Goal: Transaction & Acquisition: Obtain resource

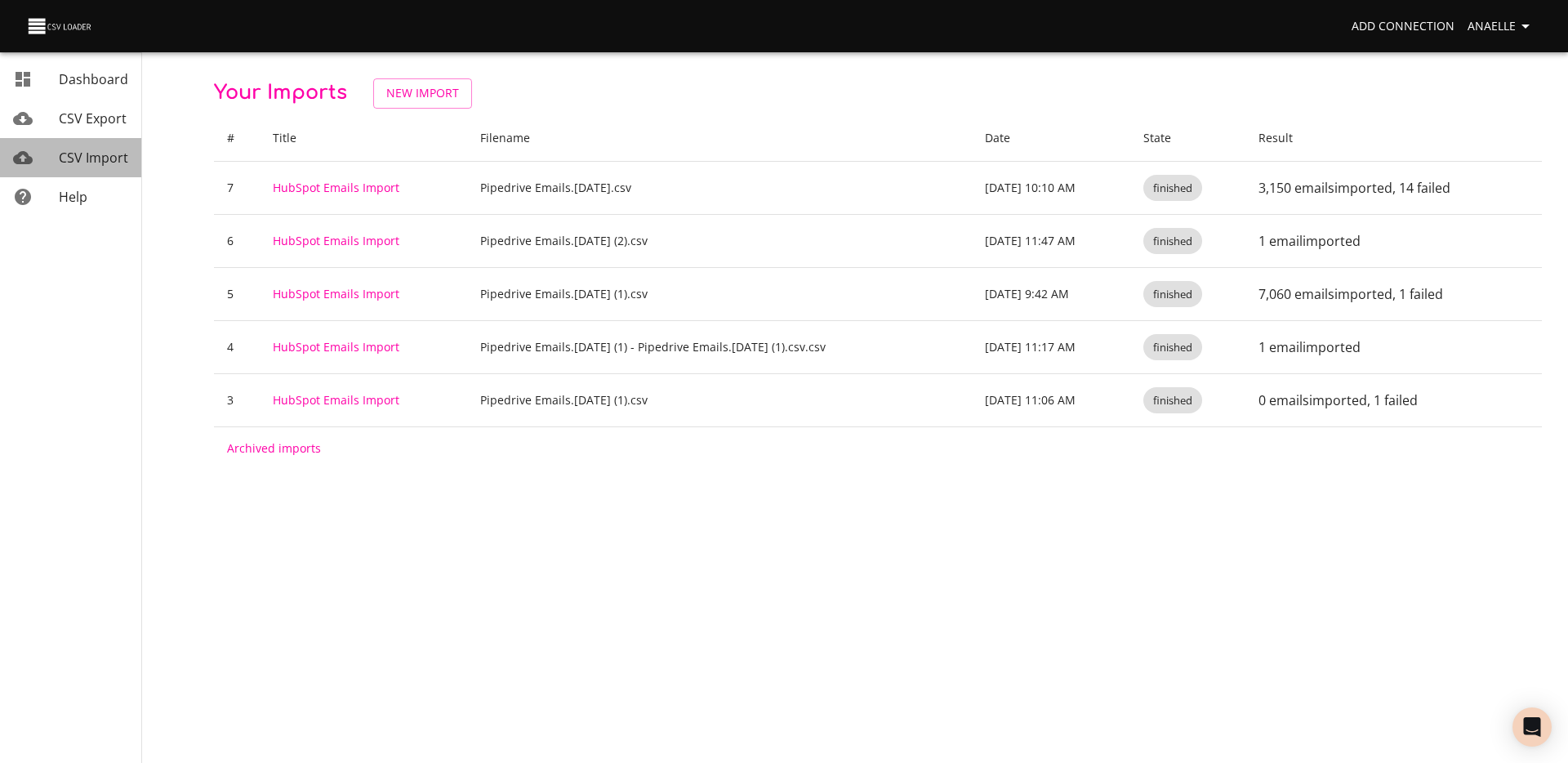
click at [95, 154] on span "CSV Import" at bounding box center [93, 158] width 70 height 18
click at [415, 94] on span "New Import" at bounding box center [422, 93] width 73 height 20
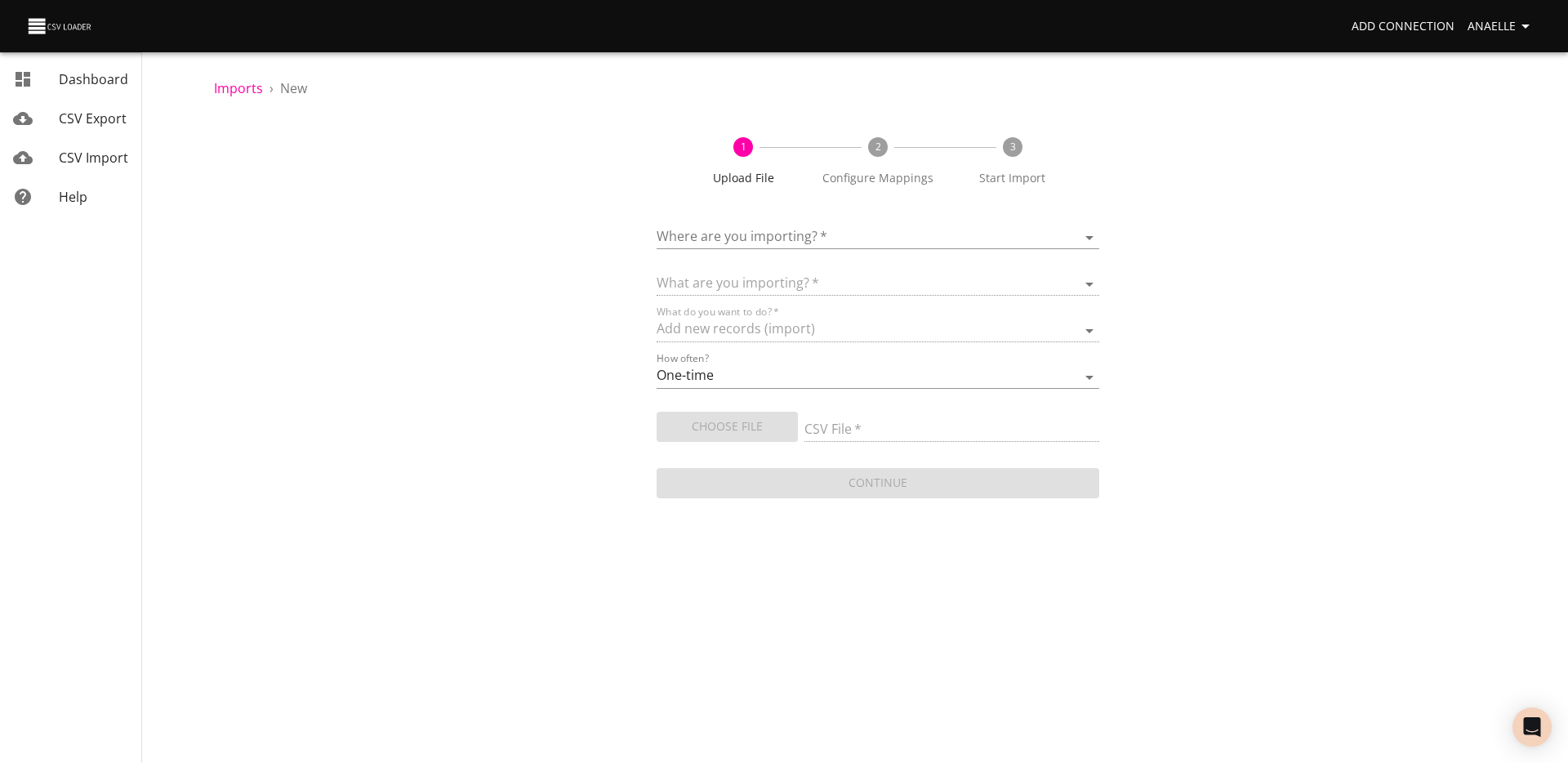
click at [819, 253] on form "Where are you importing?   * ​ What are you importing?   * What do you want to …" at bounding box center [877, 354] width 443 height 296
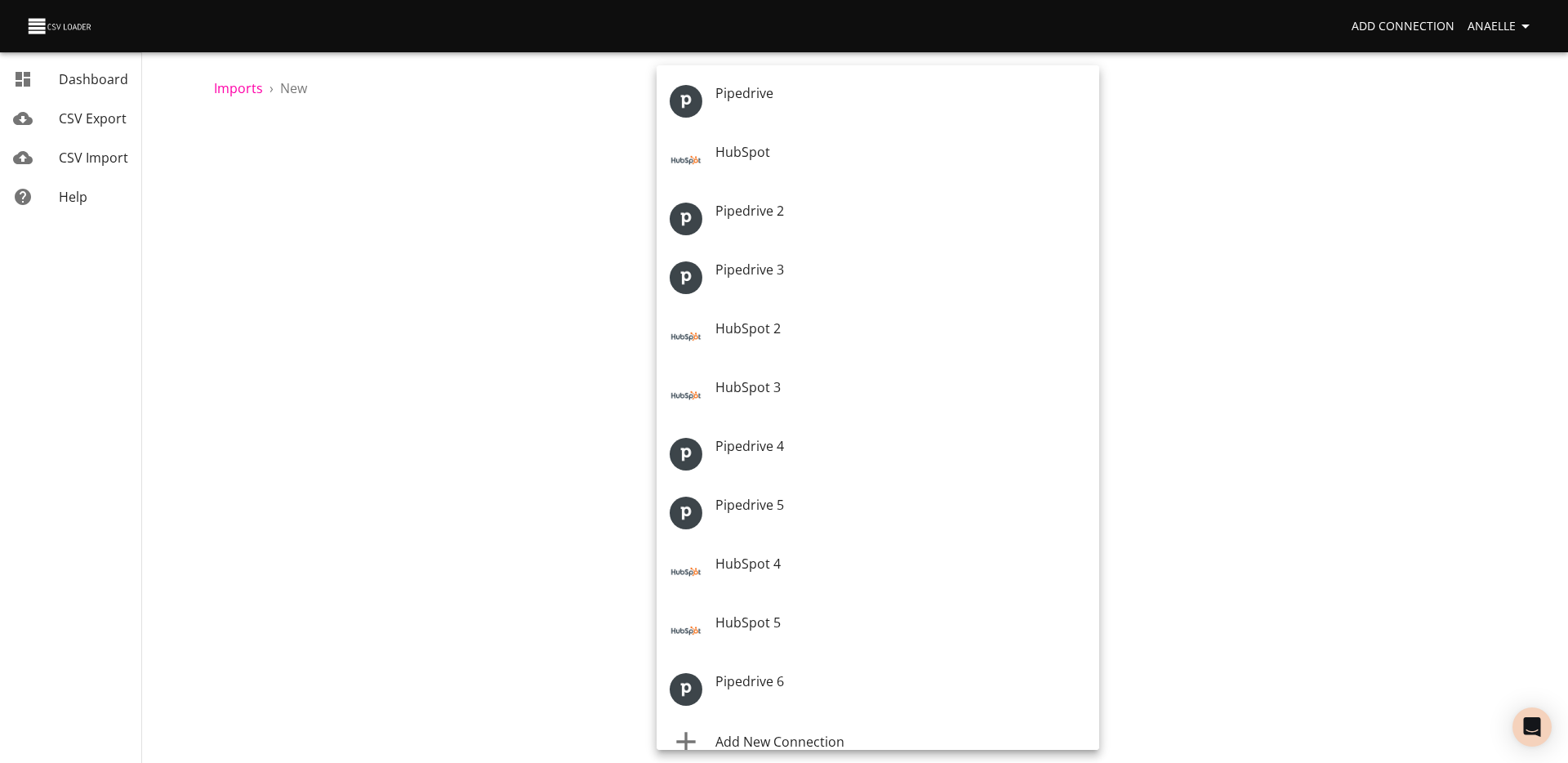
click at [824, 245] on body "Add Connection Anaelle Dashboard CSV Export CSV Import Help Imports › New 1 Upl…" at bounding box center [784, 381] width 1568 height 763
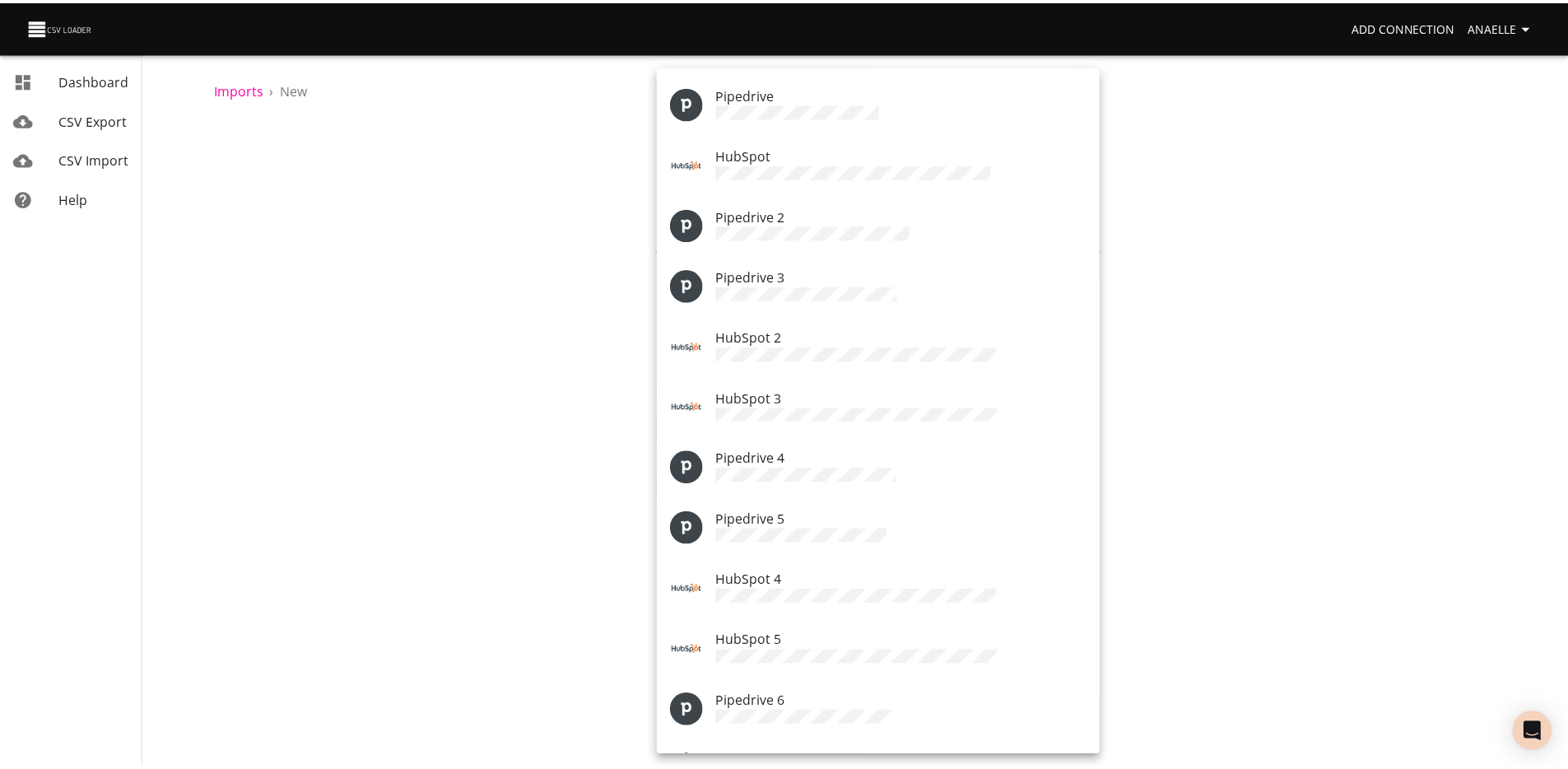
scroll to position [21, 0]
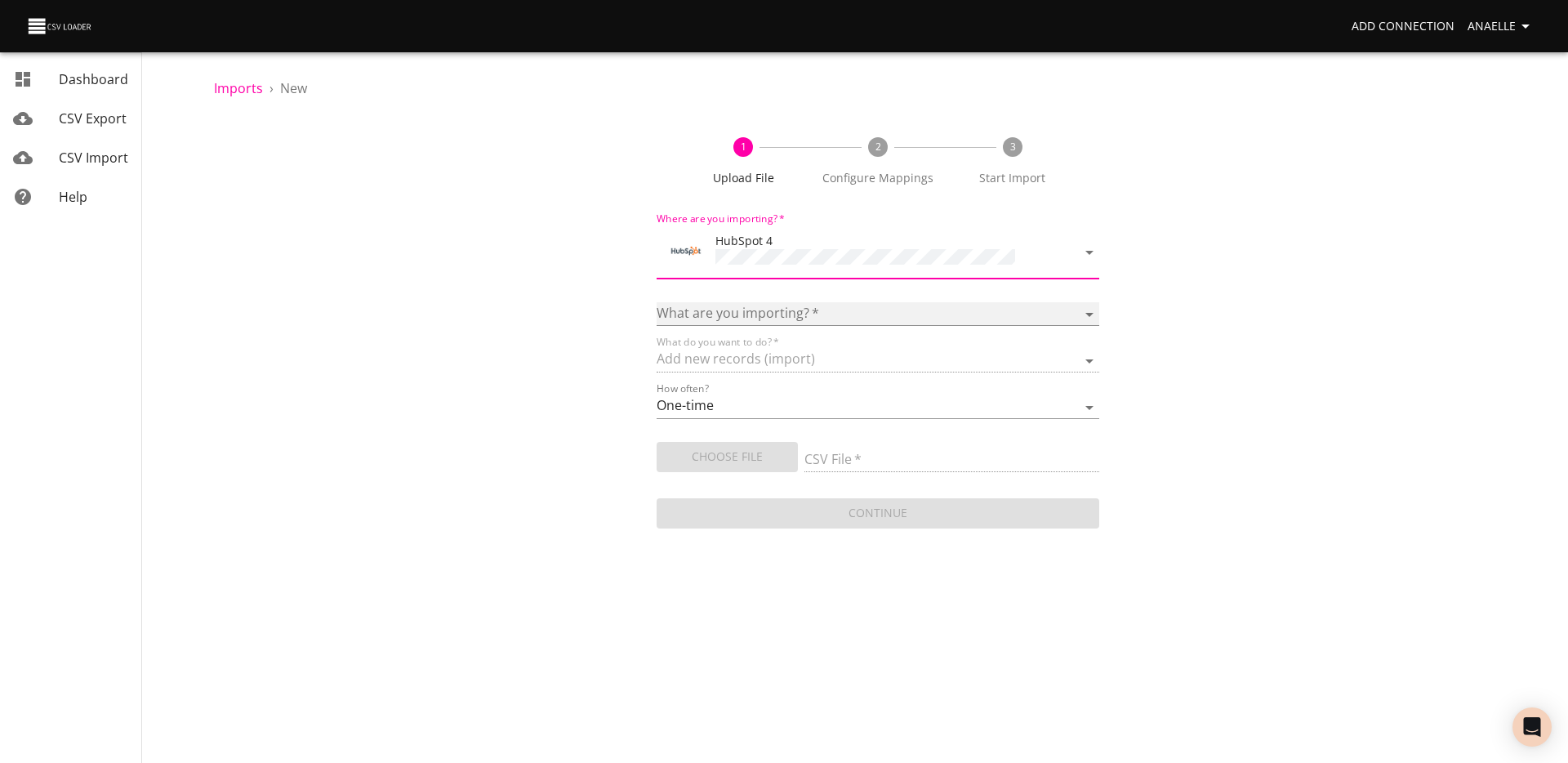
click at [747, 320] on select "Calls Companies Contacts Deals Emails Line items Meetings Notes Products Tasks …" at bounding box center [877, 313] width 443 height 24
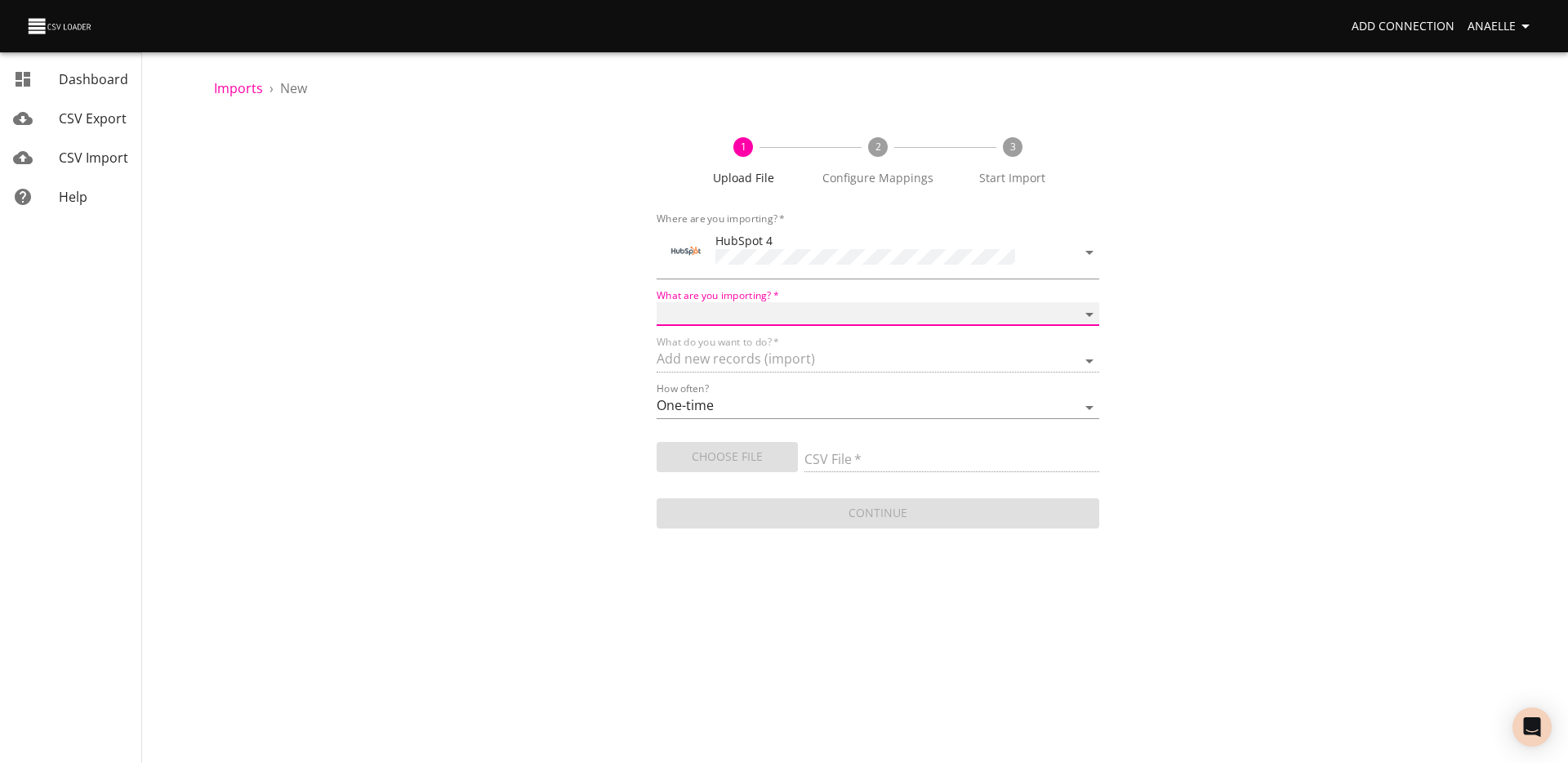
select select "emails"
click at [656, 302] on select "Calls Companies Contacts Deals Emails Line items Meetings Notes Products Tasks …" at bounding box center [877, 313] width 443 height 24
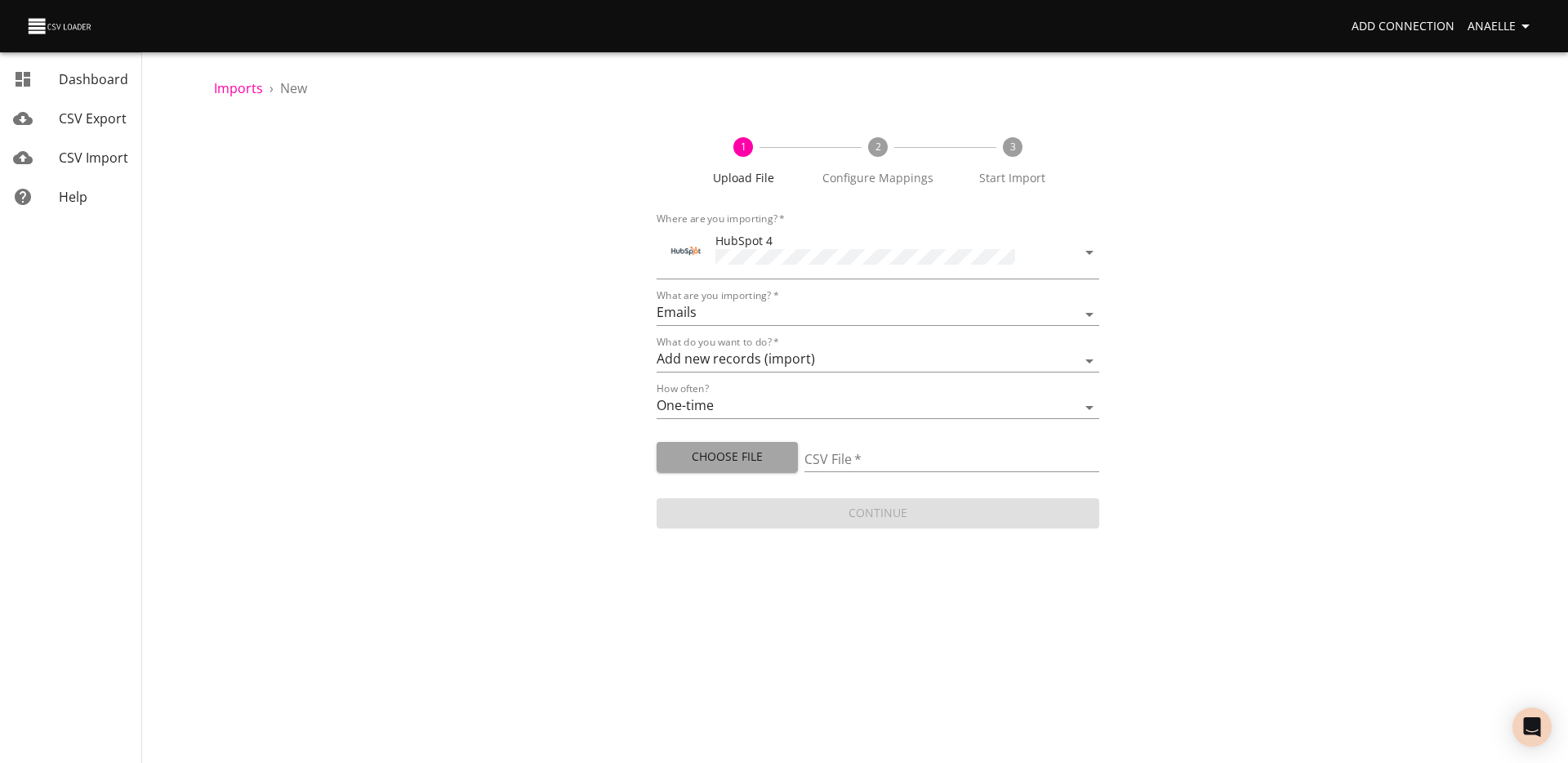
click at [795, 459] on button "Choose File" at bounding box center [727, 457] width 142 height 30
type input "Pipedrive Emails.2025-10-06 (1).csv"
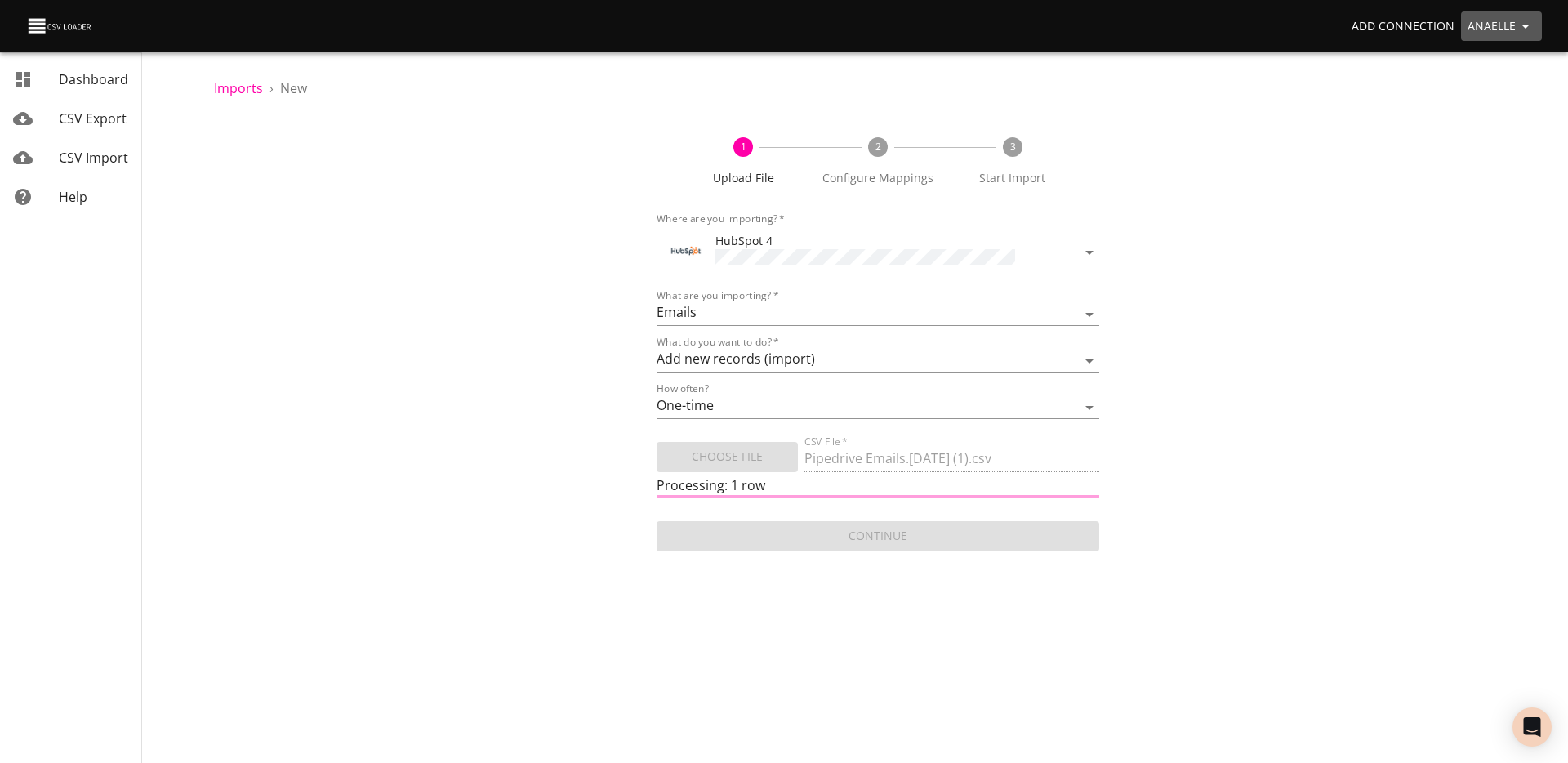
click at [1234, 17] on span "Anaelle" at bounding box center [1501, 26] width 68 height 20
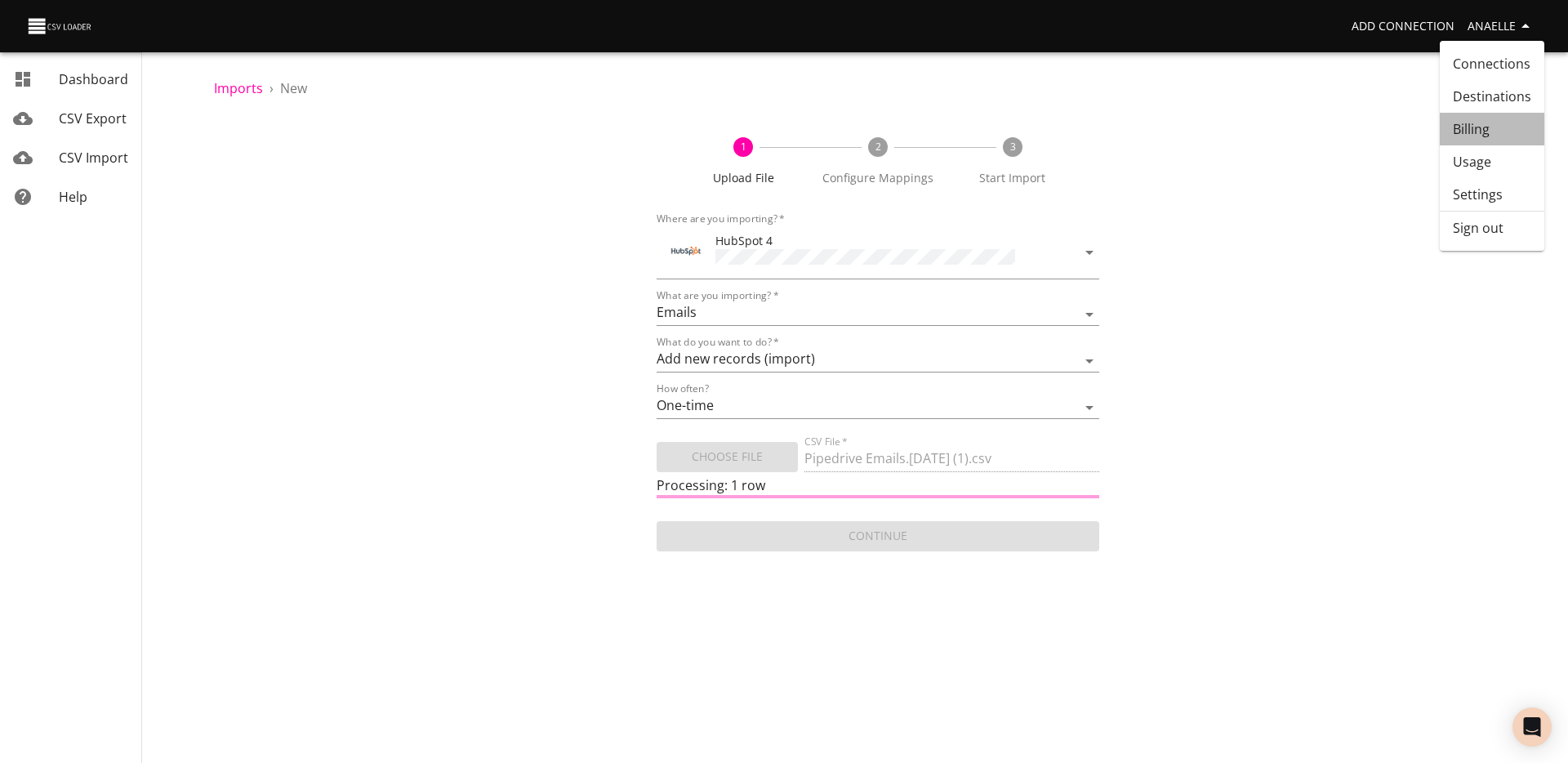
click at [1234, 137] on link "Billing" at bounding box center [1491, 128] width 105 height 33
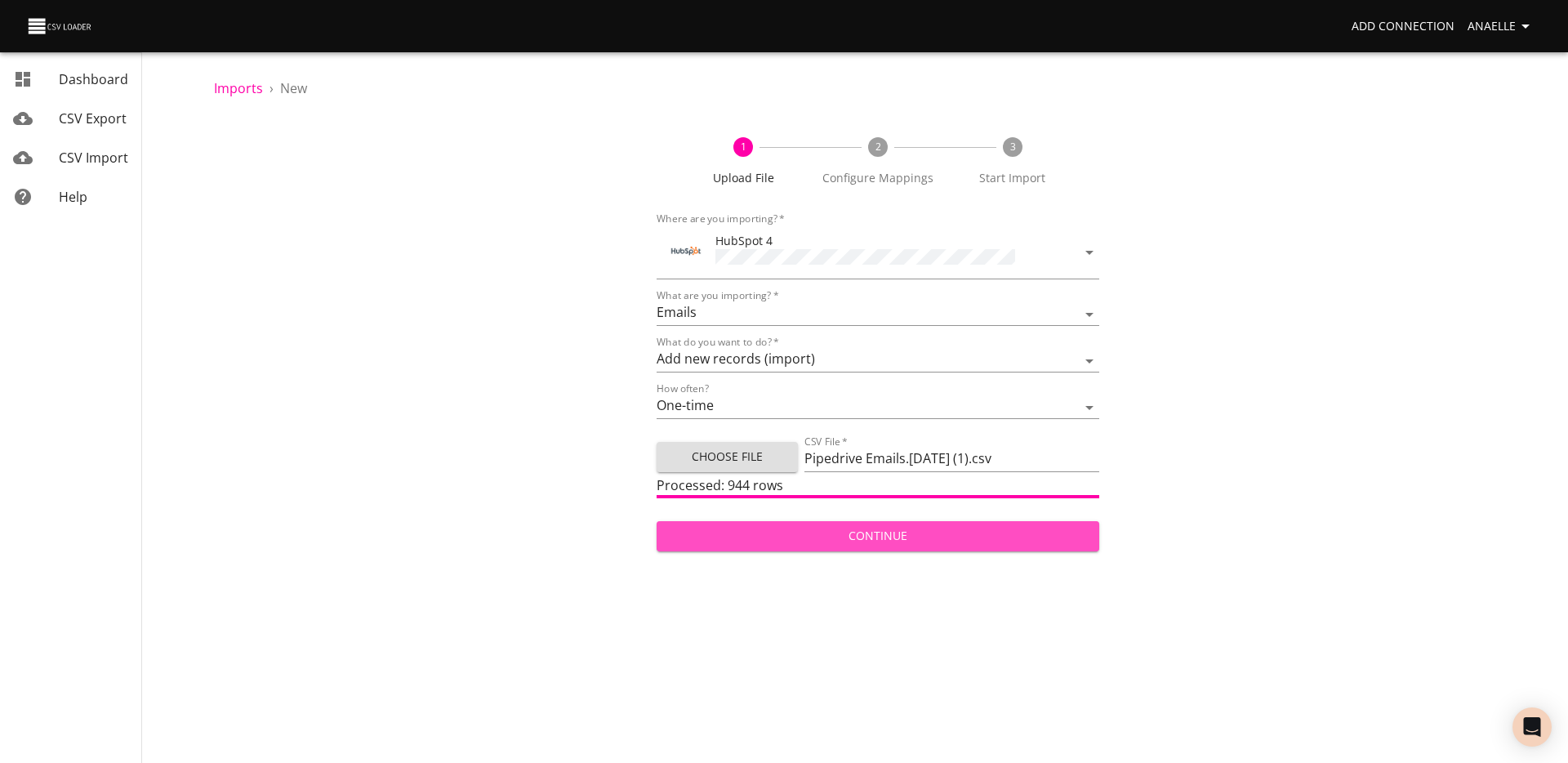
click at [890, 536] on span "Continue" at bounding box center [877, 536] width 416 height 20
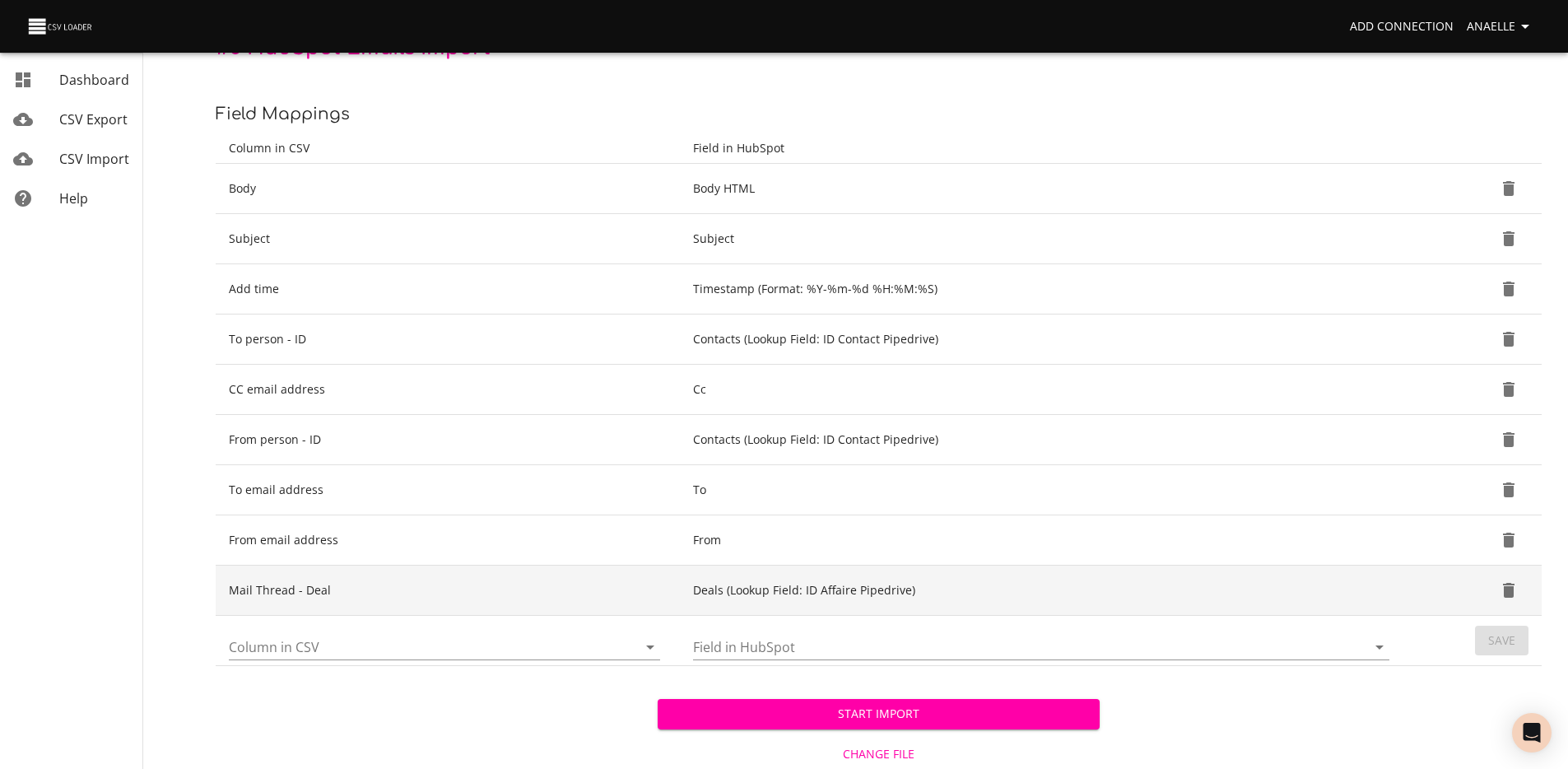
scroll to position [174, 0]
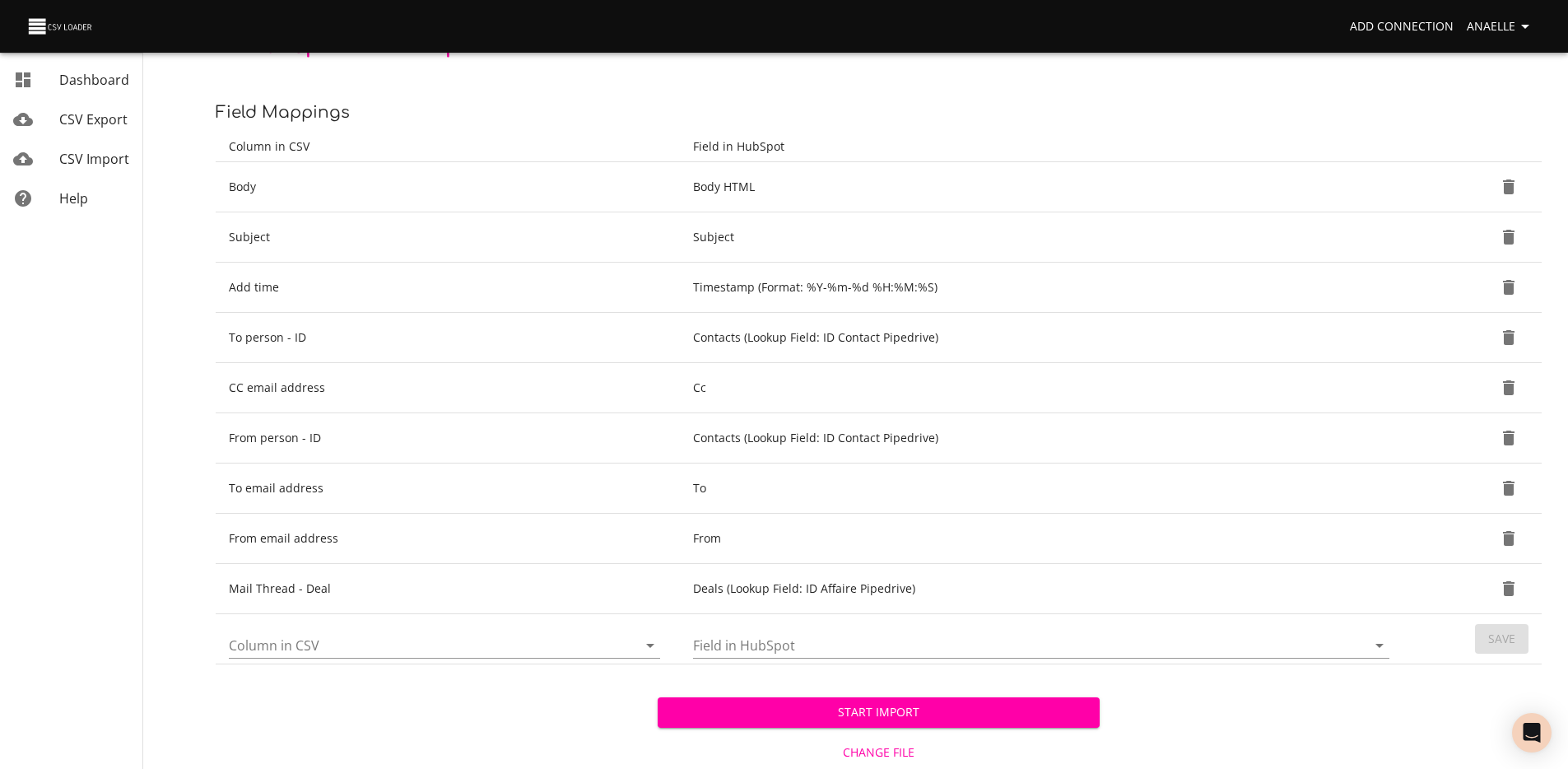
click at [835, 677] on button "Start Import" at bounding box center [879, 712] width 442 height 30
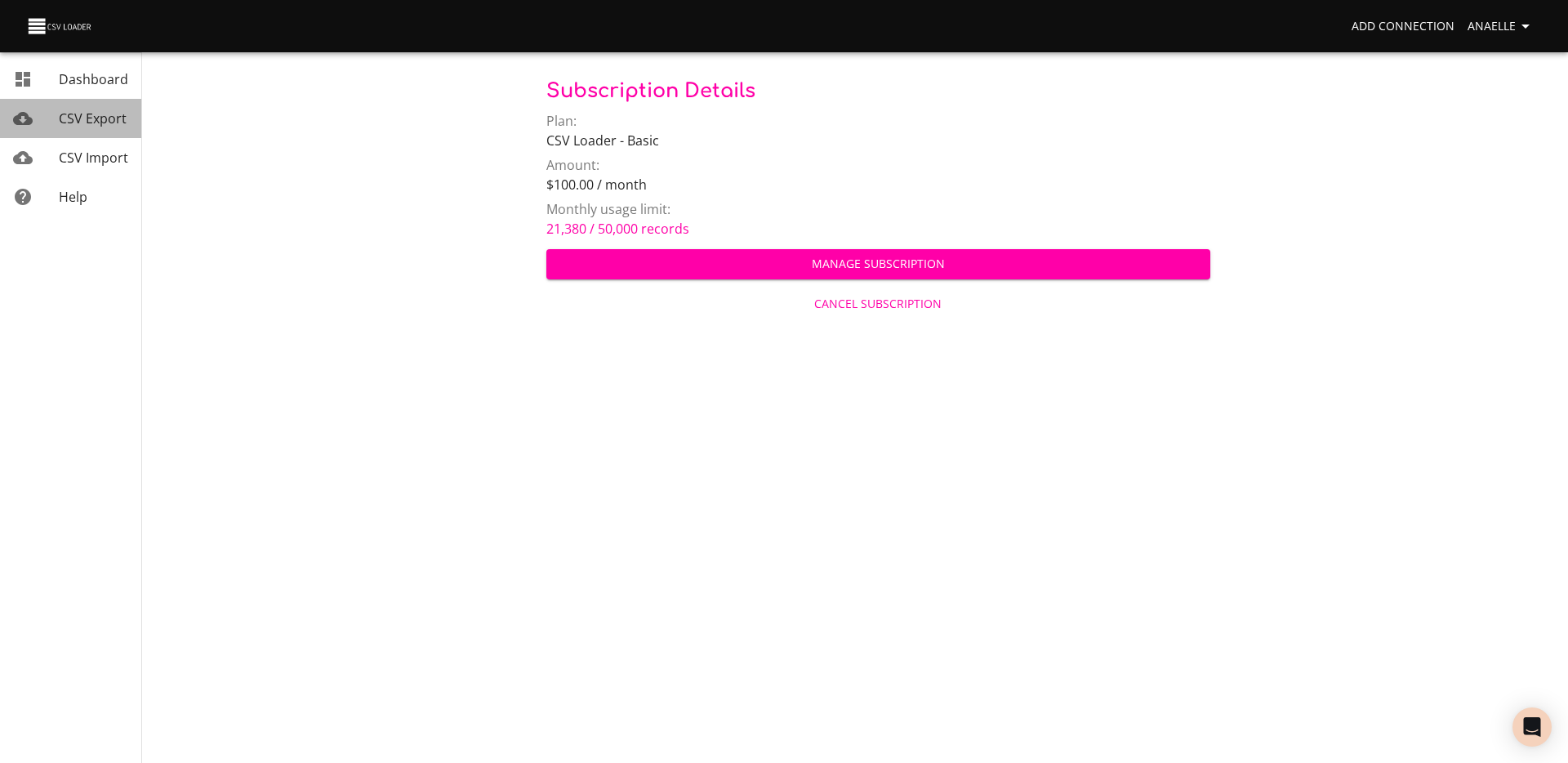
click at [92, 124] on span "CSV Export" at bounding box center [92, 118] width 68 height 18
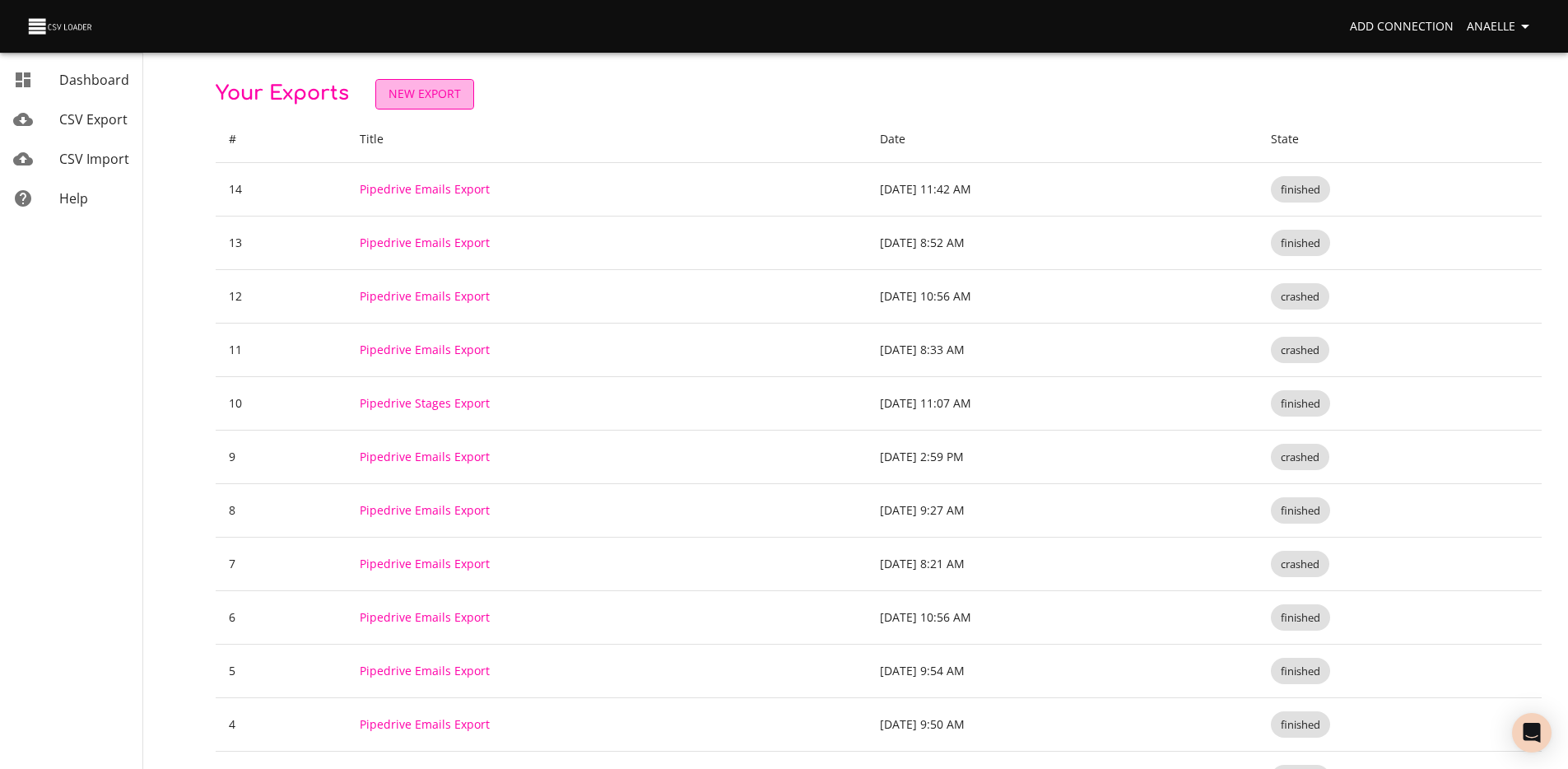
click at [426, 106] on link "New Export" at bounding box center [424, 94] width 98 height 30
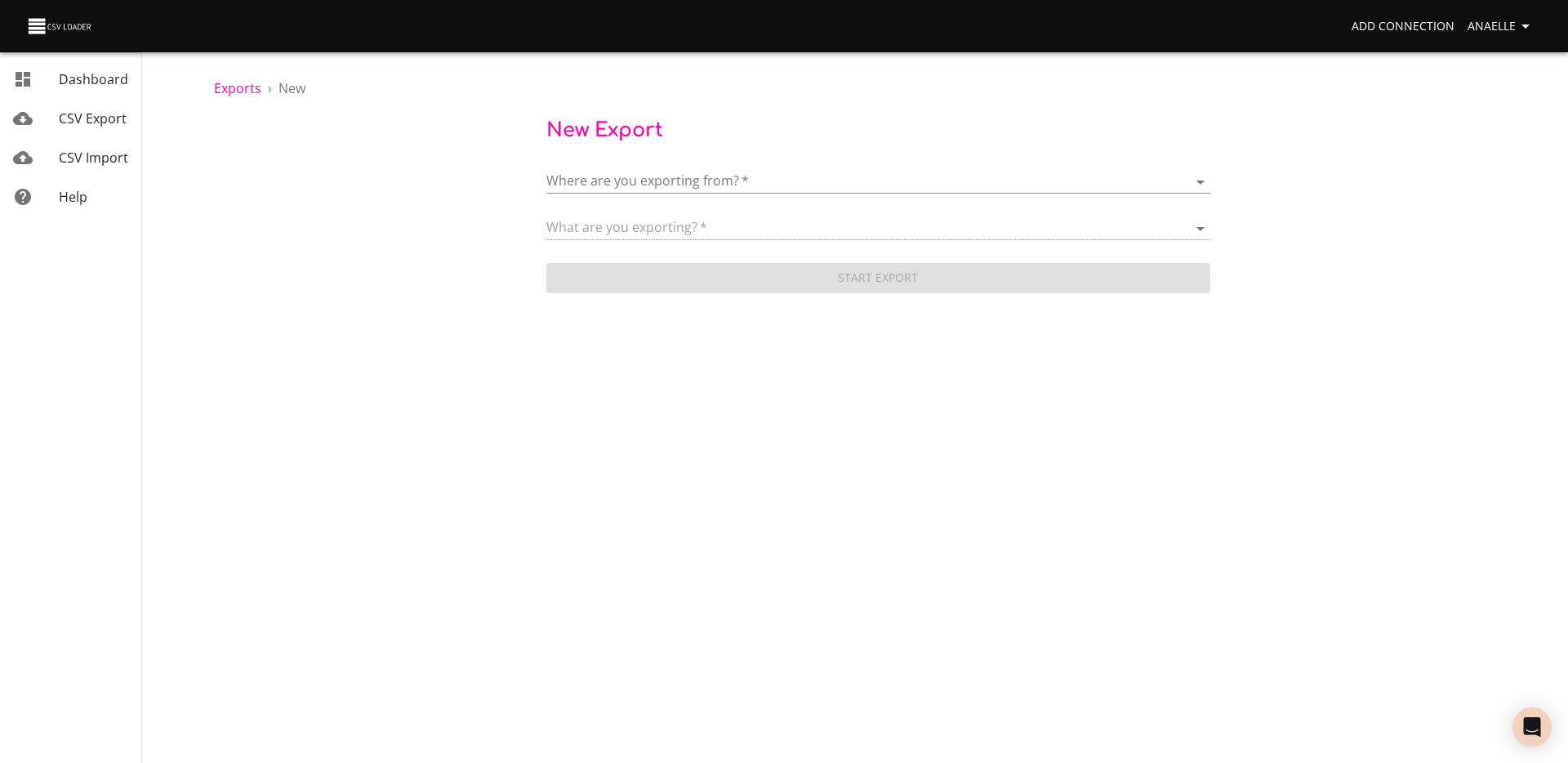
click at [699, 168] on div "Where are you exporting from?   * ​" at bounding box center [878, 175] width 664 height 37
click at [659, 191] on body "Add Connection Anaelle Dashboard CSV Export CSV Import Help Exports › New New E…" at bounding box center [784, 381] width 1568 height 763
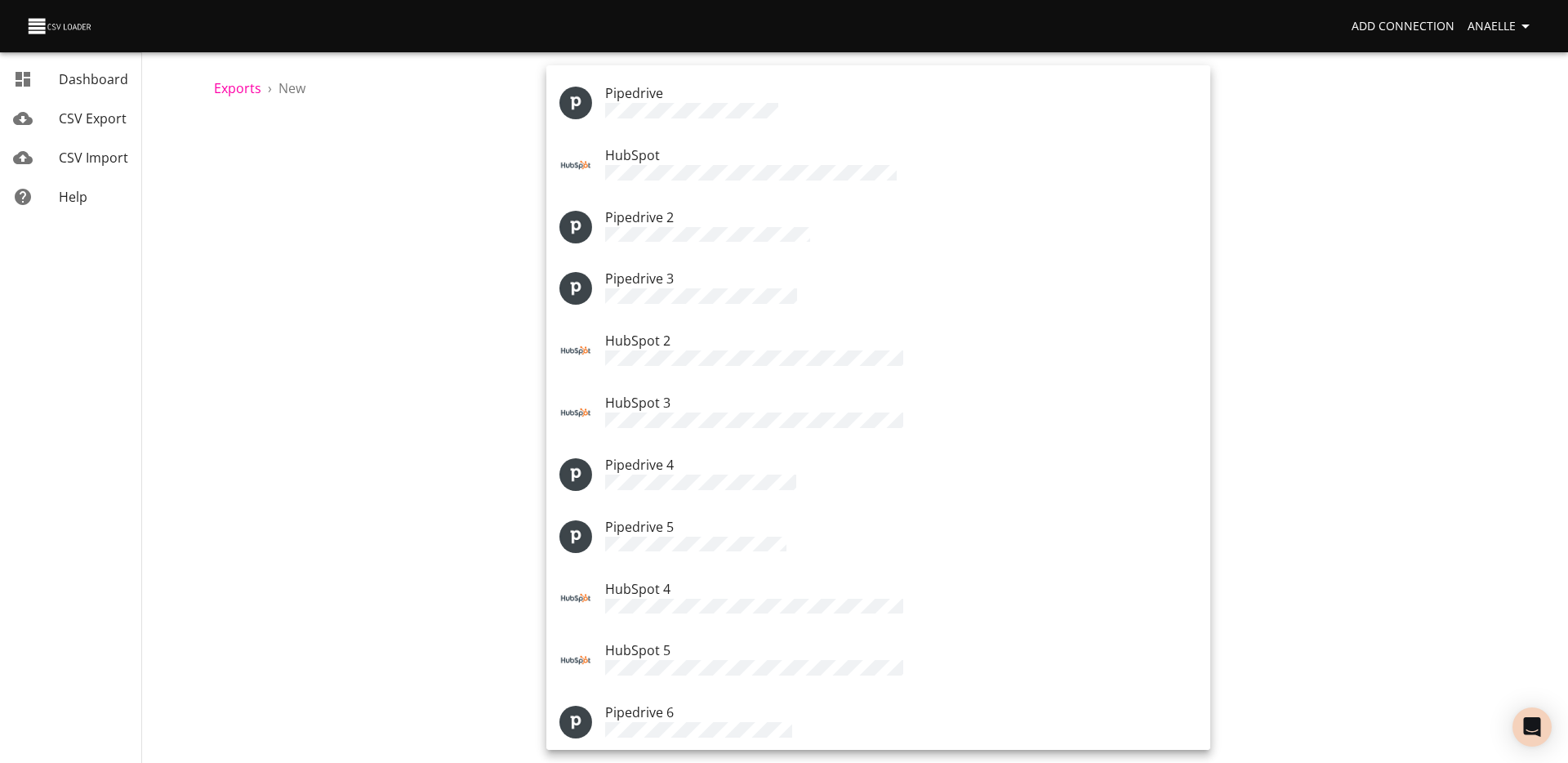
scroll to position [21, 0]
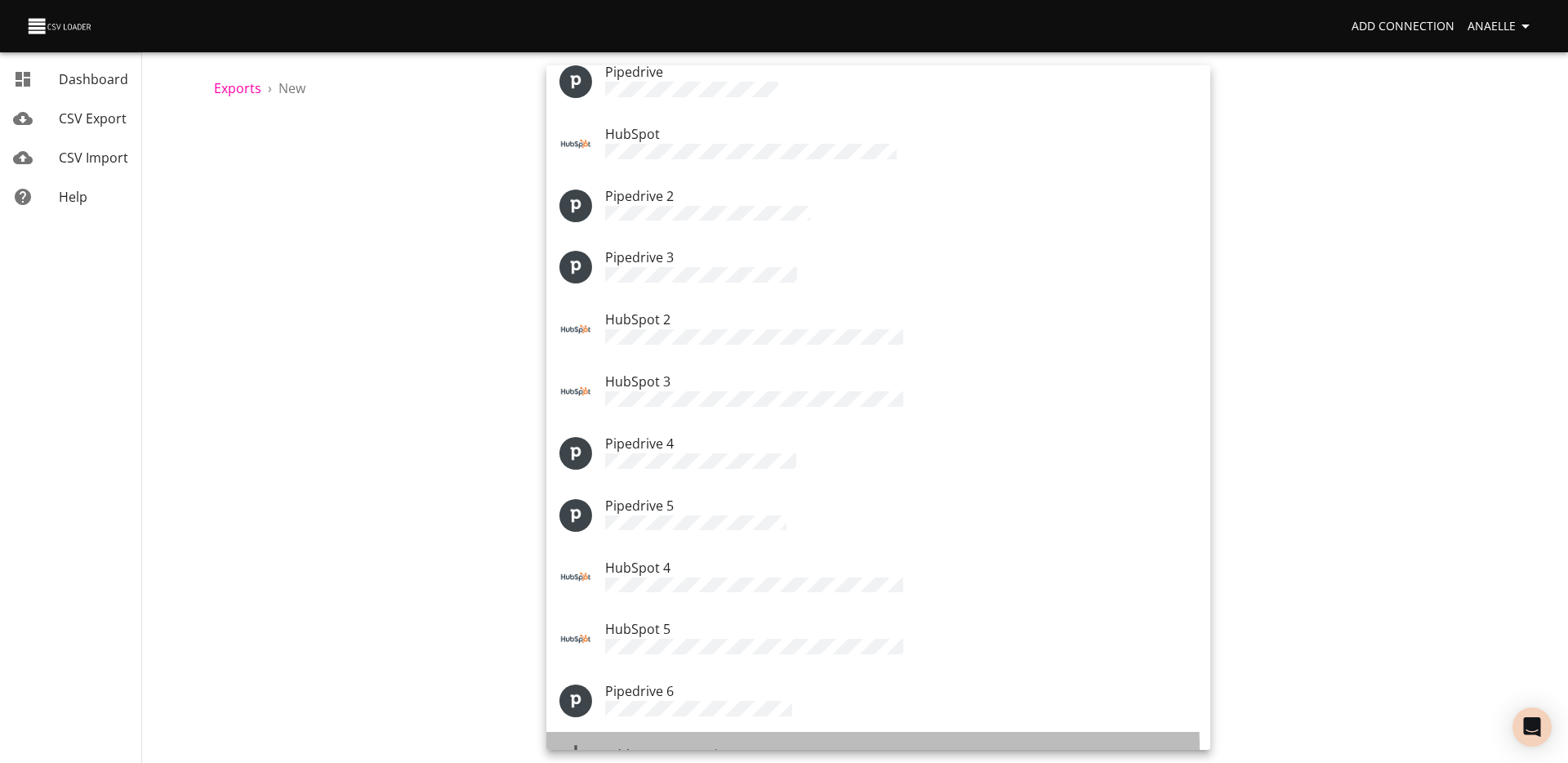
click at [740, 745] on div "Add New Connection" at bounding box center [901, 755] width 592 height 19
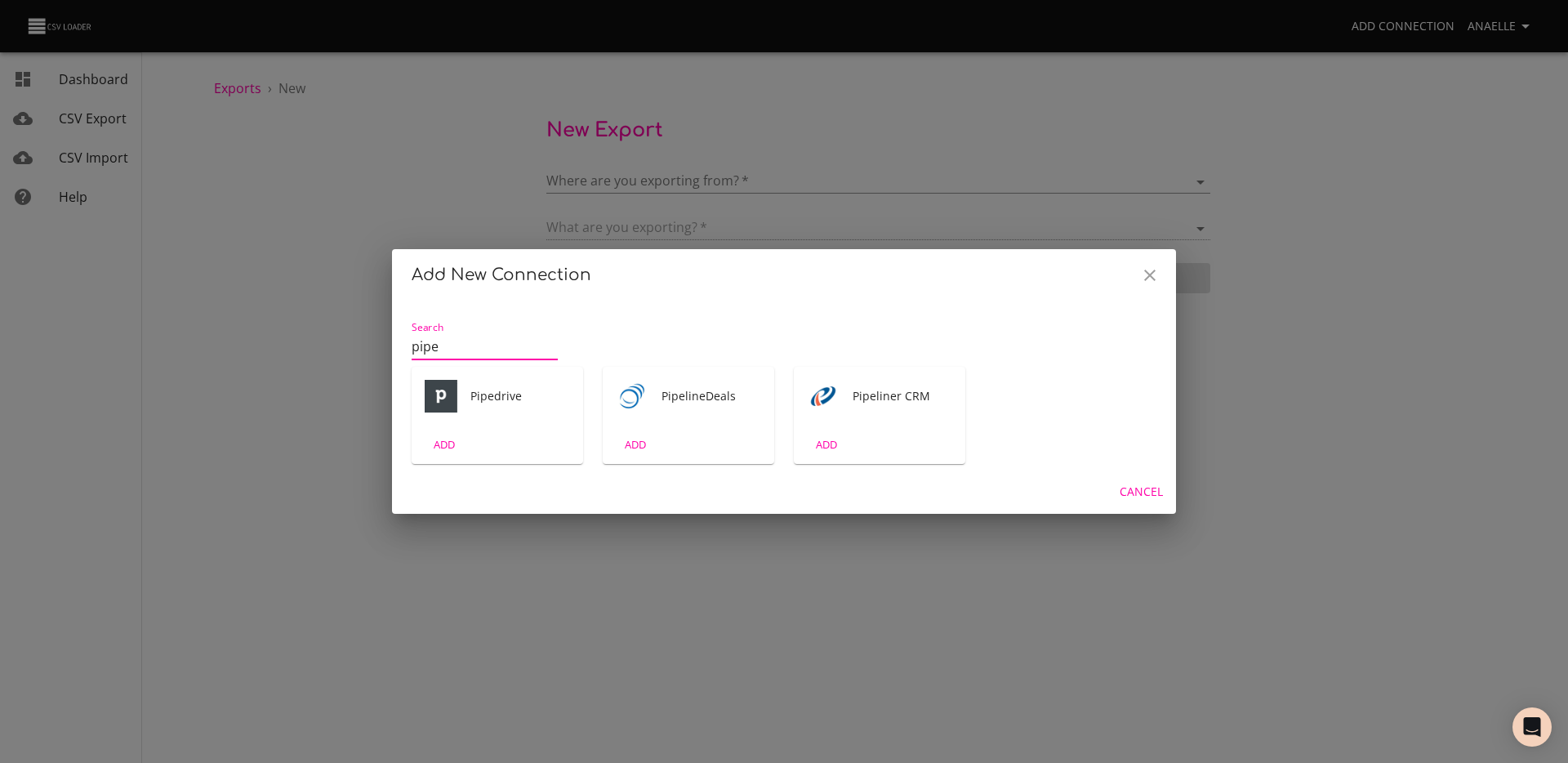
type input "pipe"
click at [449, 390] on img "Tool" at bounding box center [441, 396] width 33 height 33
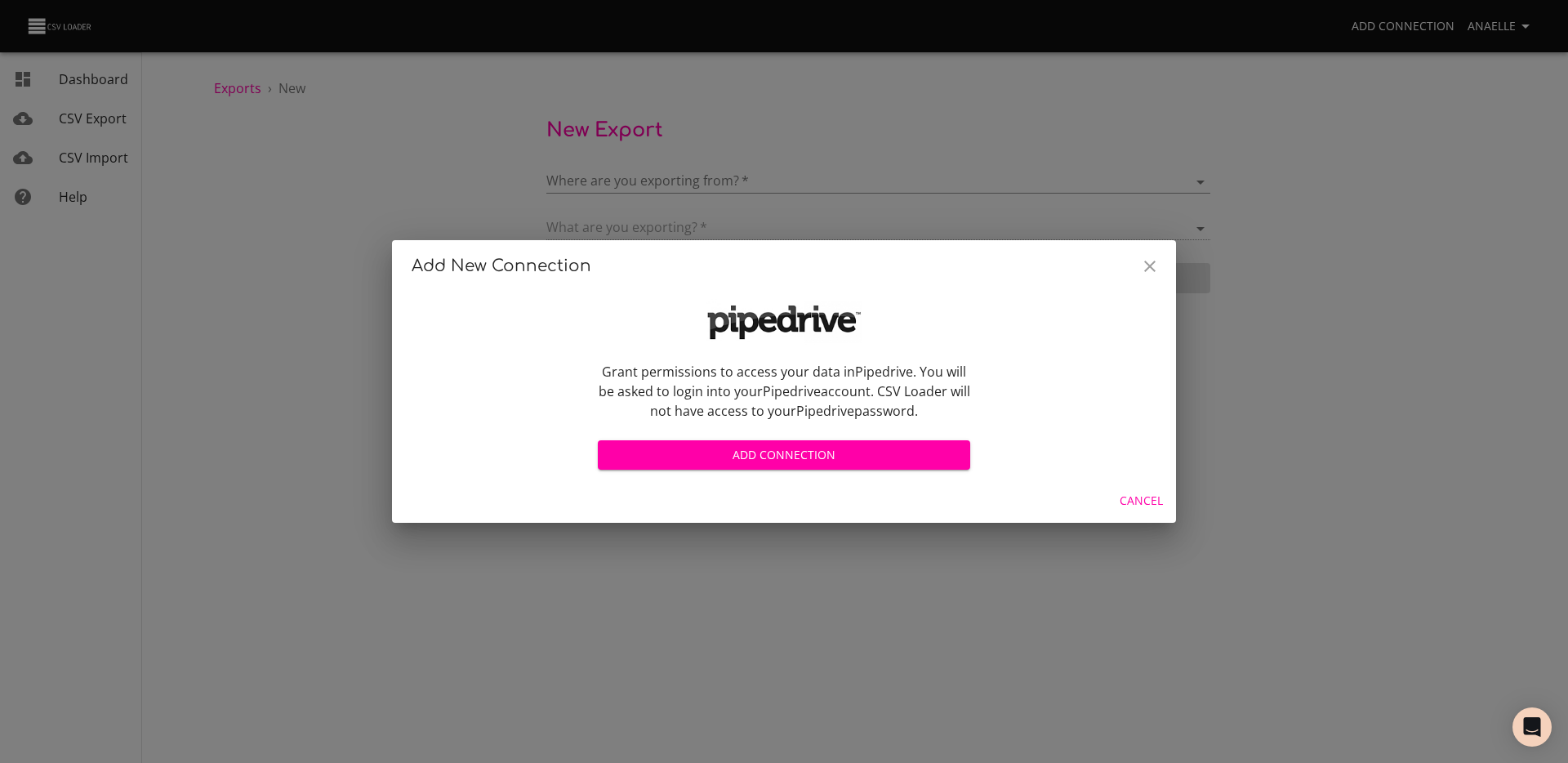
click at [767, 451] on span "Add Connection" at bounding box center [784, 455] width 347 height 20
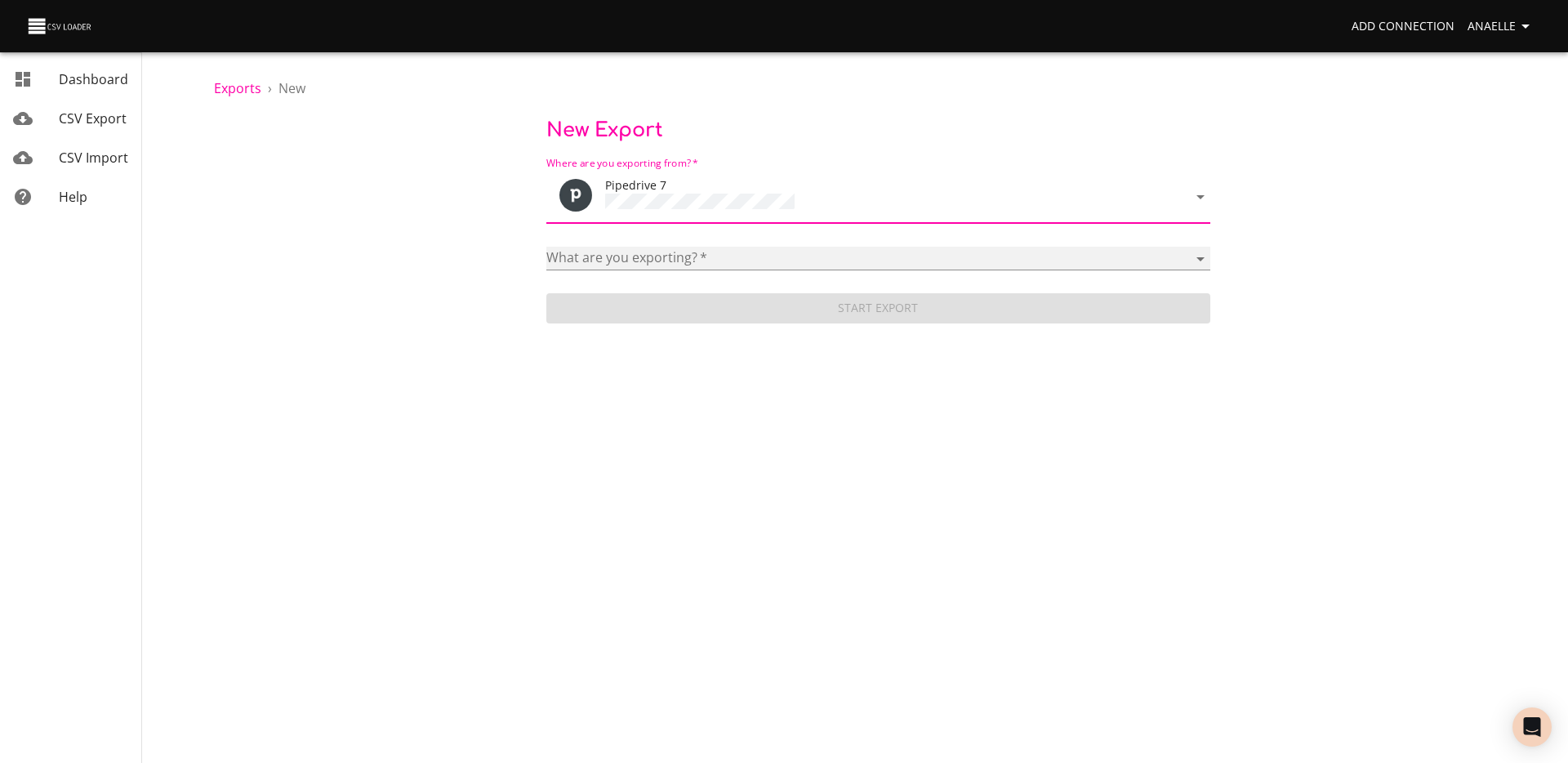
click at [650, 255] on select "Activities Activity Types Deal Products Deals Email Threads Emails Notes Organi…" at bounding box center [878, 258] width 664 height 24
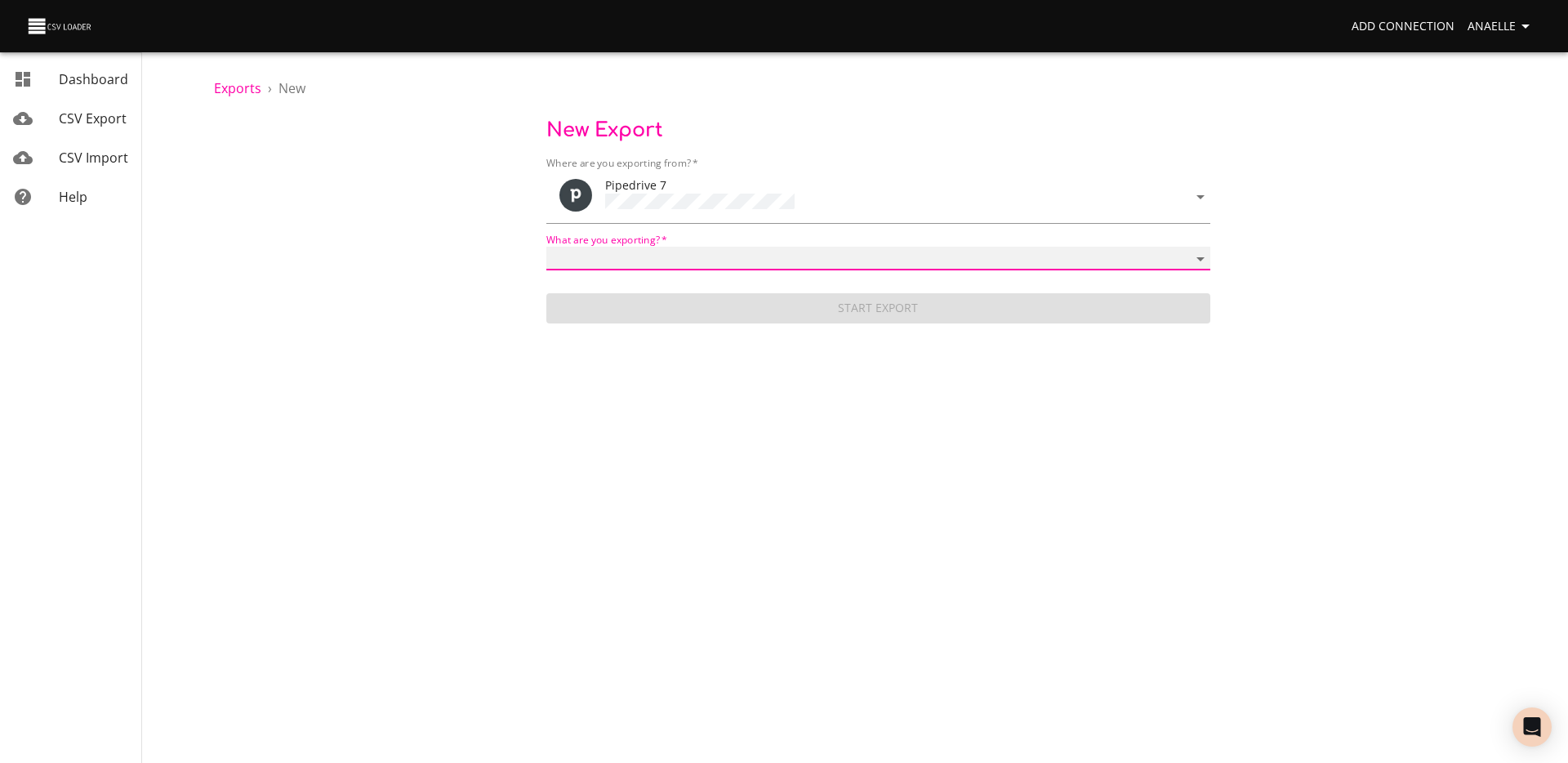
select select "mail_messages"
click at [546, 246] on select "Activities Activity Types Deal Products Deals Email Threads Emails Notes Organi…" at bounding box center [878, 258] width 664 height 24
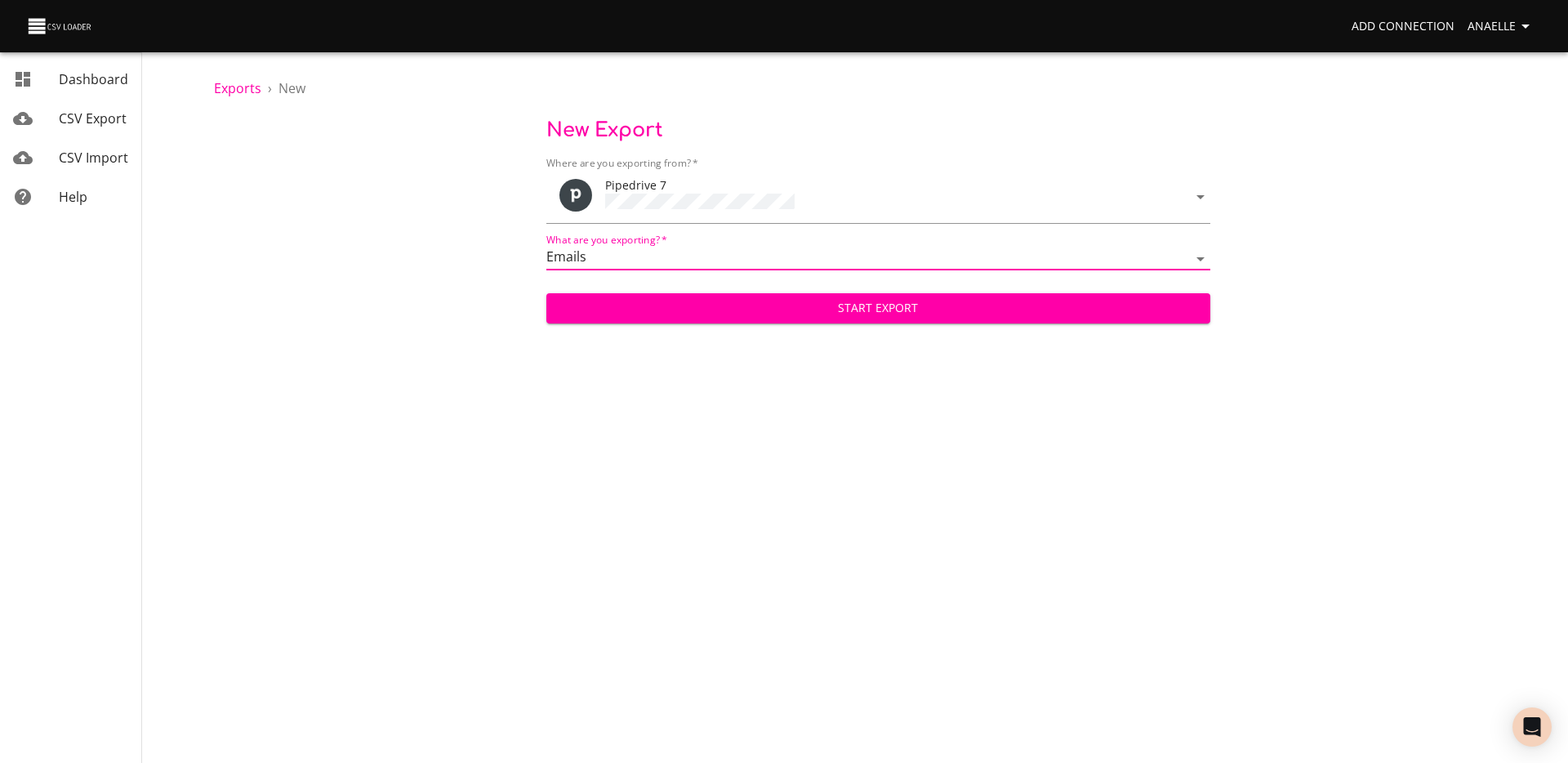
click at [780, 312] on span "Start Export" at bounding box center [878, 308] width 638 height 20
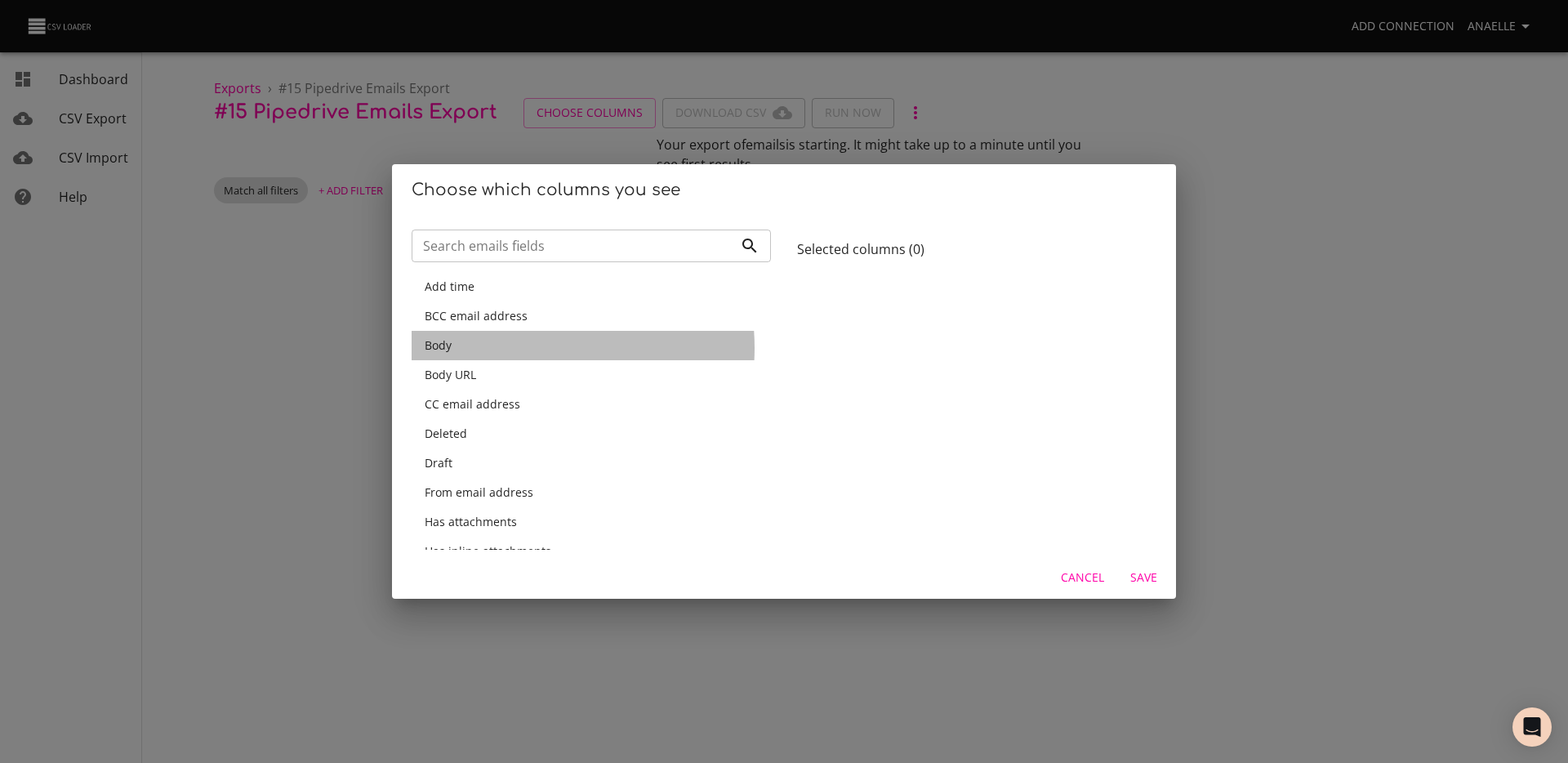
click at [517, 348] on div "Body" at bounding box center [591, 345] width 333 height 17
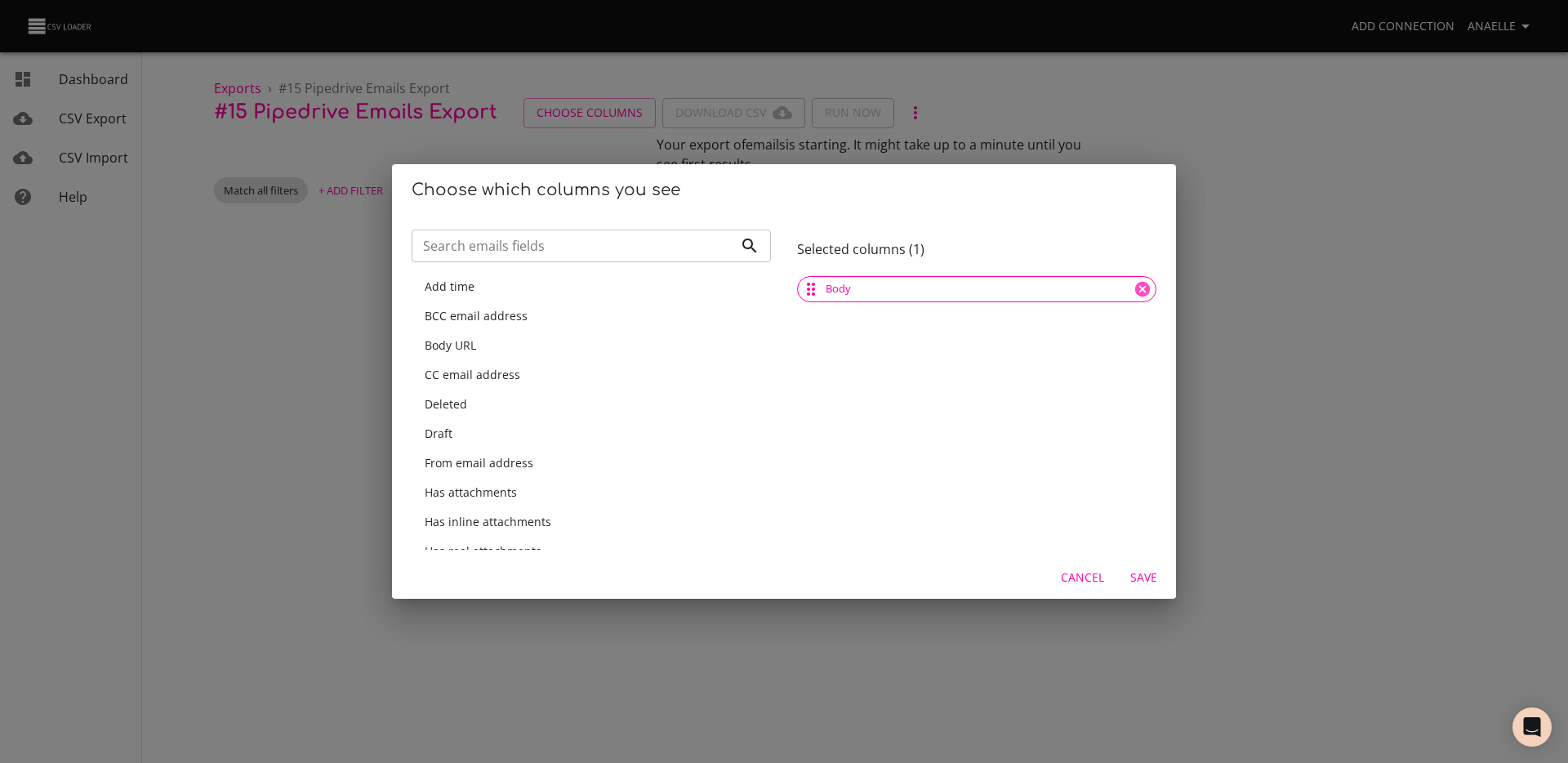
click at [506, 242] on input "Search emails fields" at bounding box center [573, 246] width 322 height 33
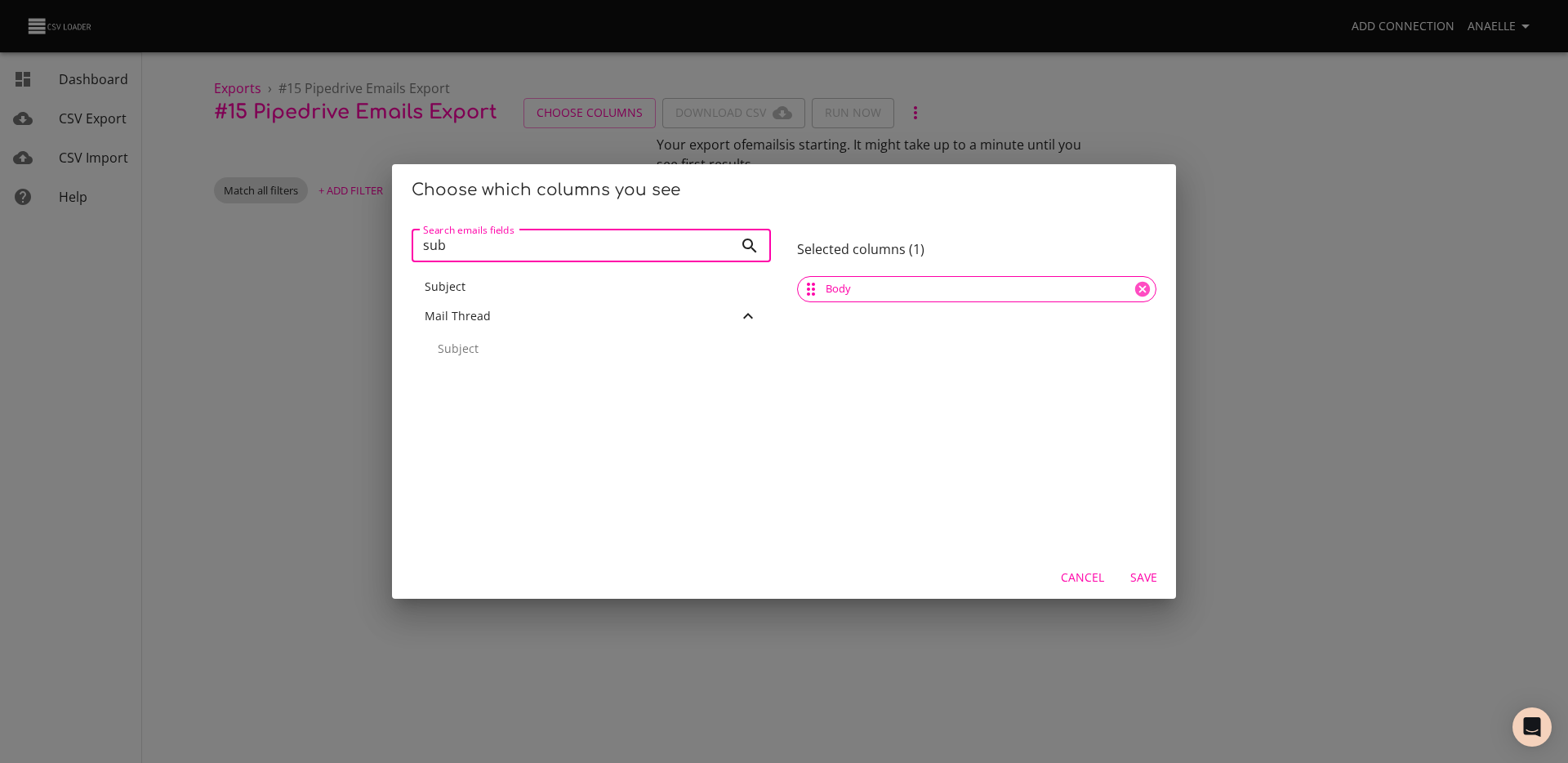
click at [490, 273] on div "Subject" at bounding box center [591, 286] width 359 height 29
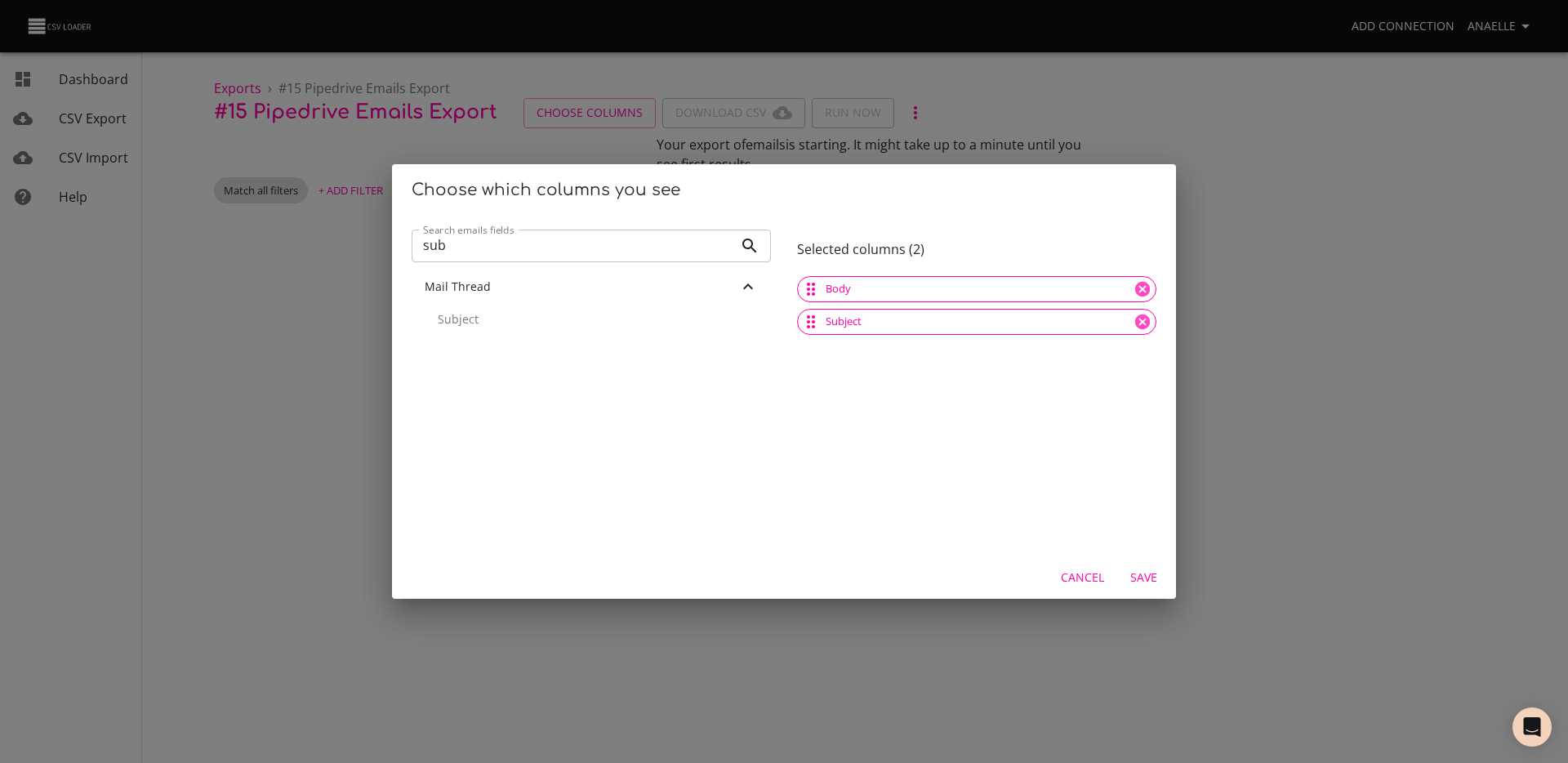
click at [486, 247] on input "sub" at bounding box center [573, 246] width 322 height 33
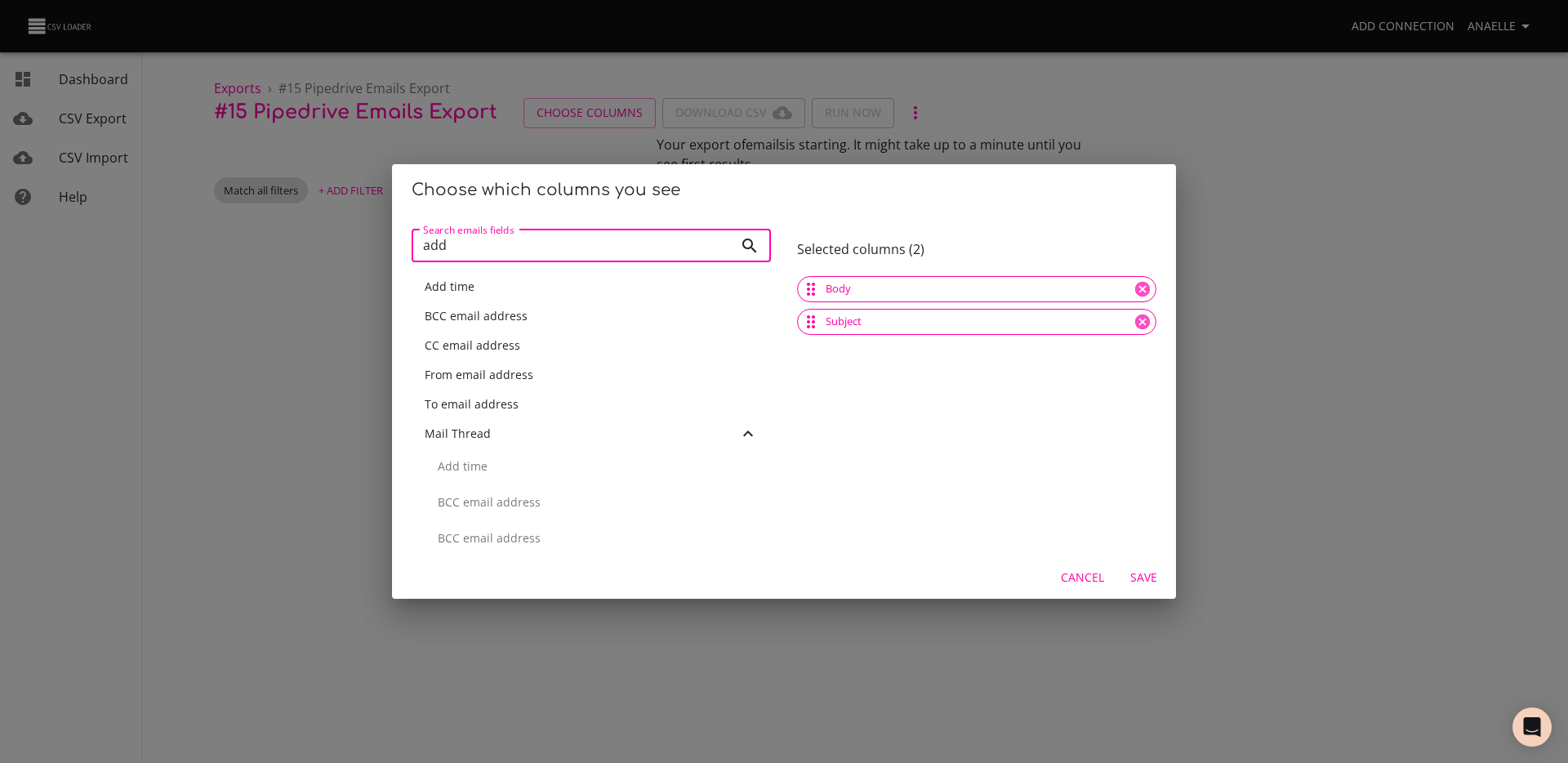
click at [445, 290] on span "Add time" at bounding box center [450, 287] width 50 height 16
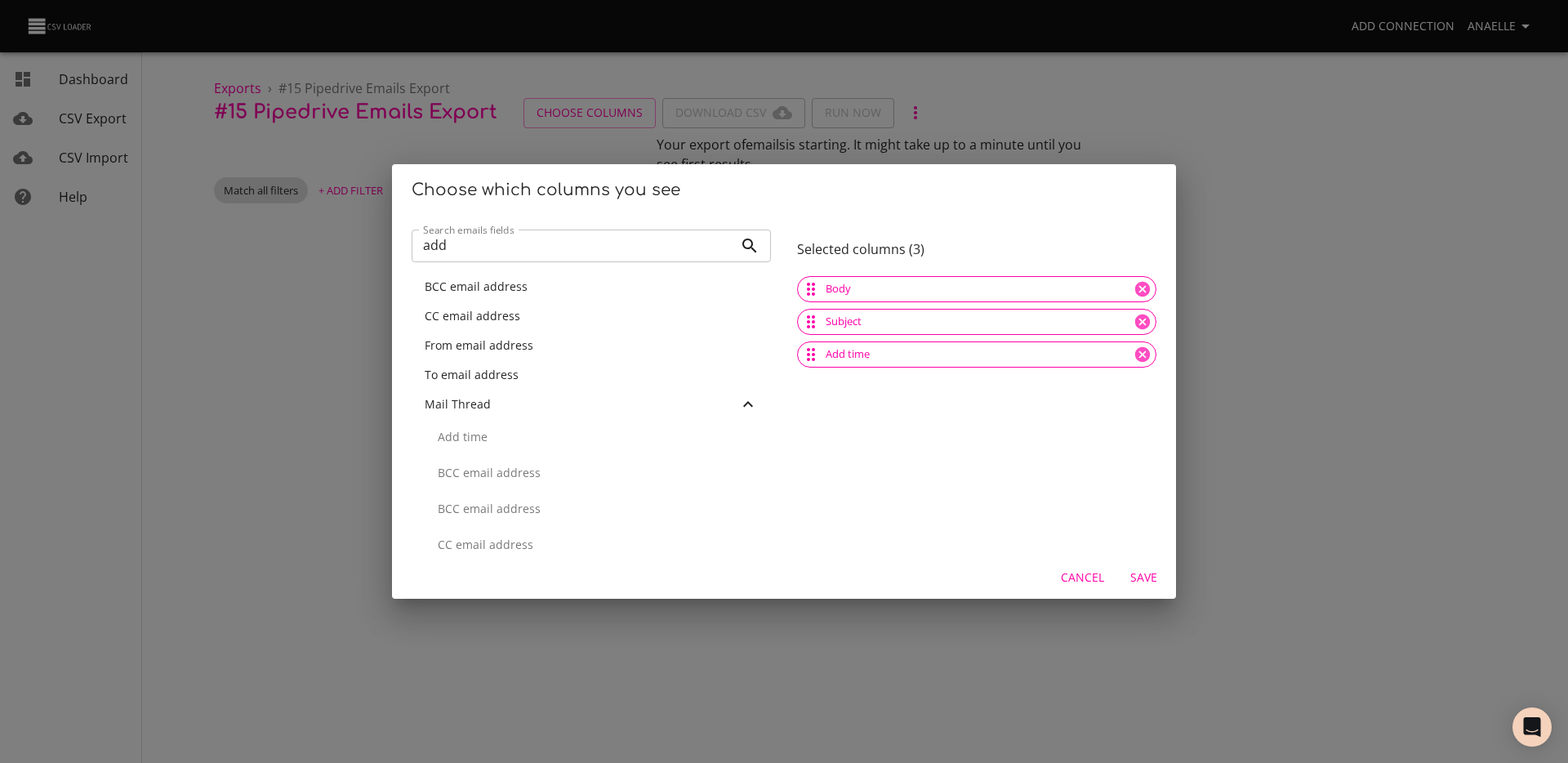
click at [468, 243] on input "add" at bounding box center [573, 246] width 322 height 33
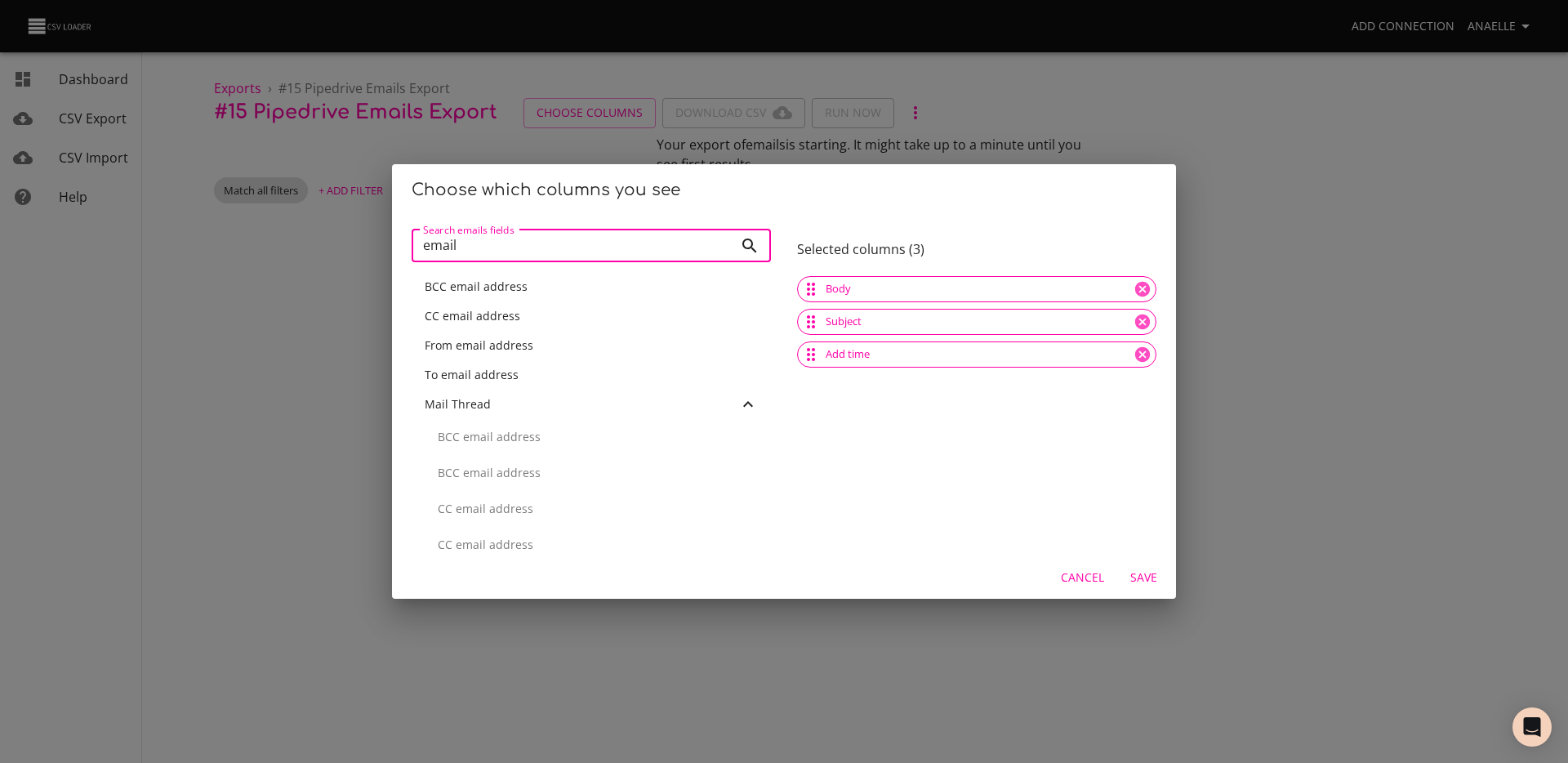
click at [478, 346] on span "From email address" at bounding box center [479, 345] width 108 height 16
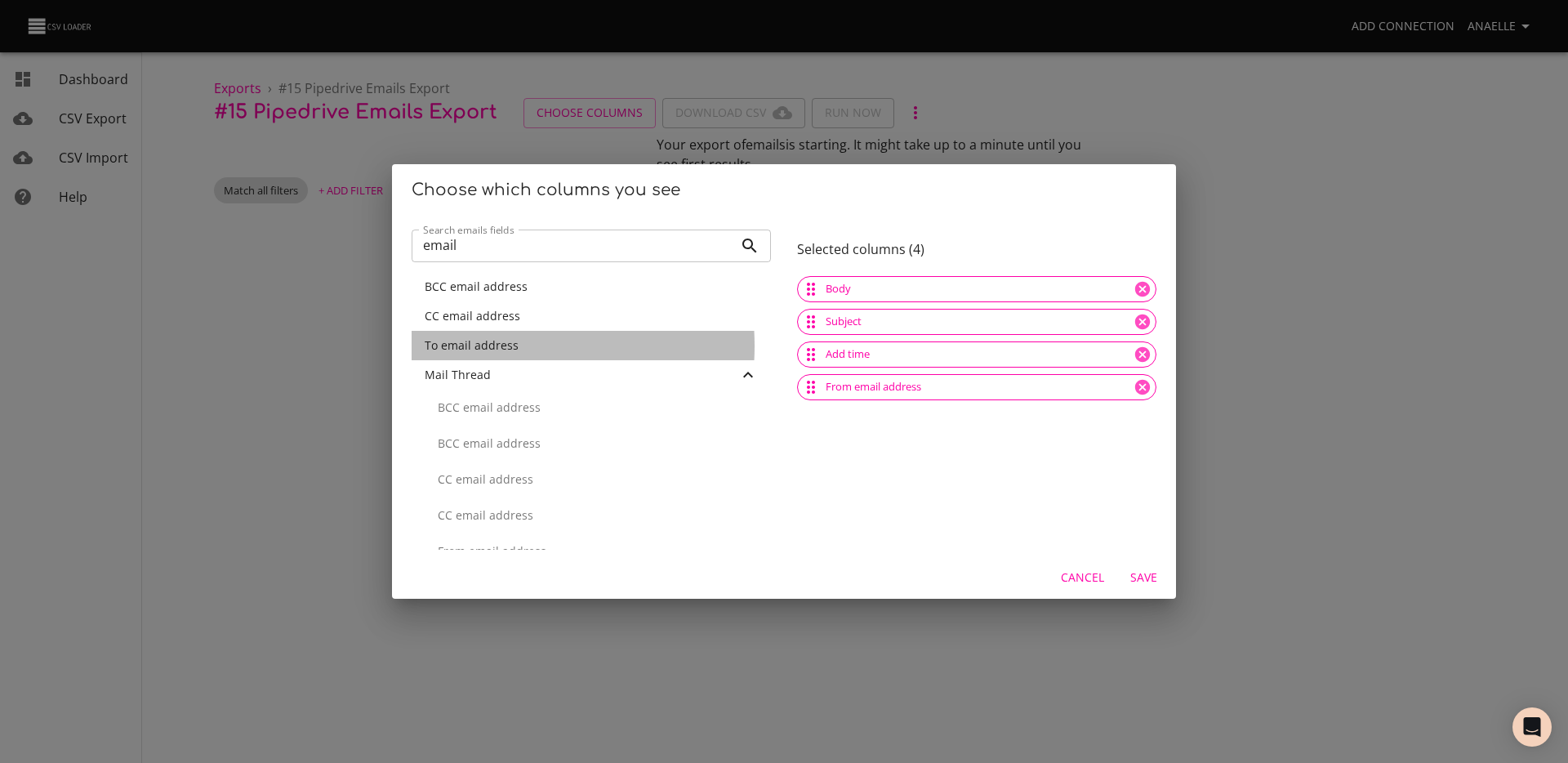
click at [476, 347] on span "To email address" at bounding box center [472, 345] width 94 height 16
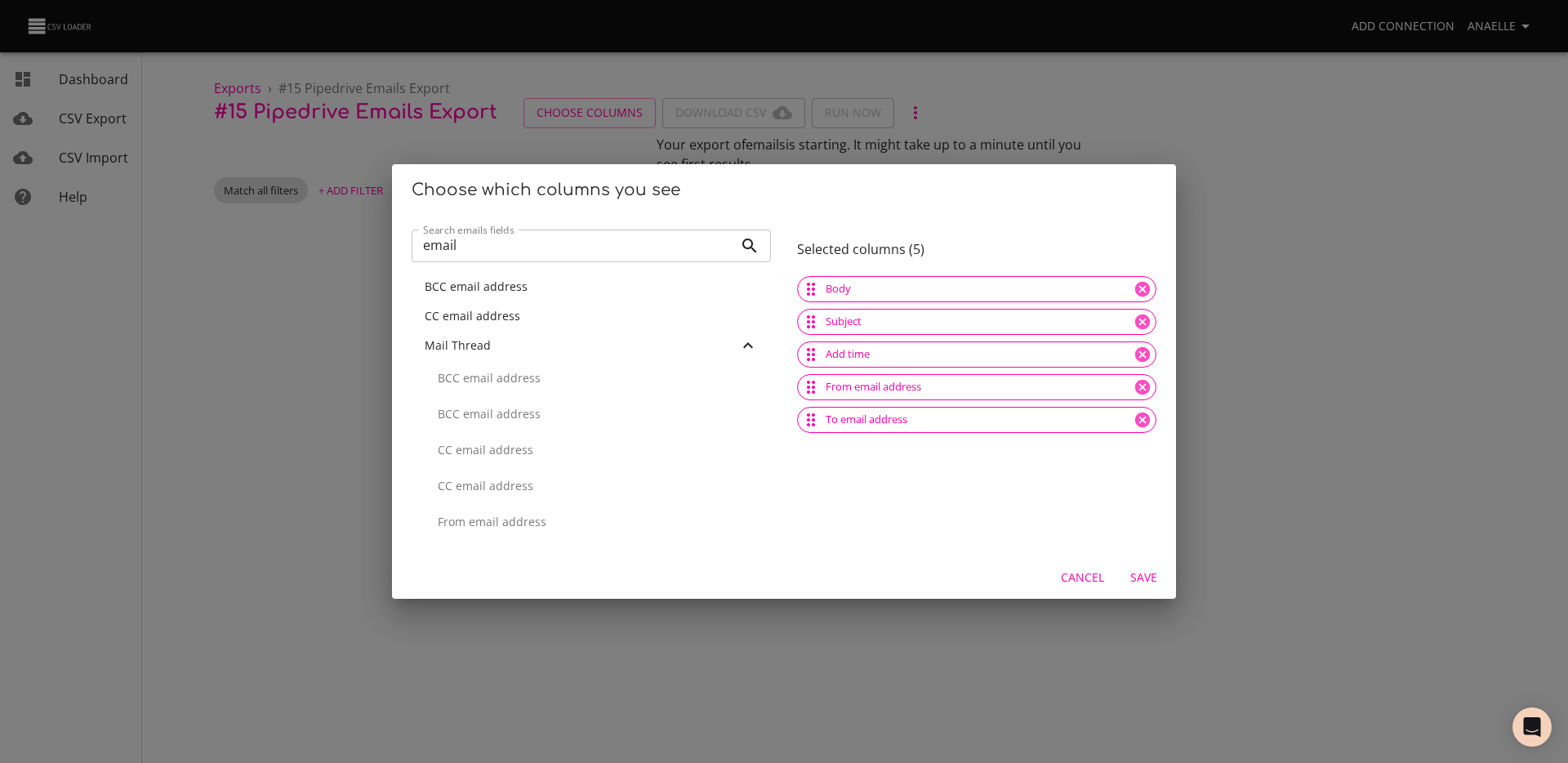
click at [487, 314] on span "CC email address" at bounding box center [473, 316] width 96 height 16
click at [492, 261] on input "email" at bounding box center [573, 246] width 322 height 33
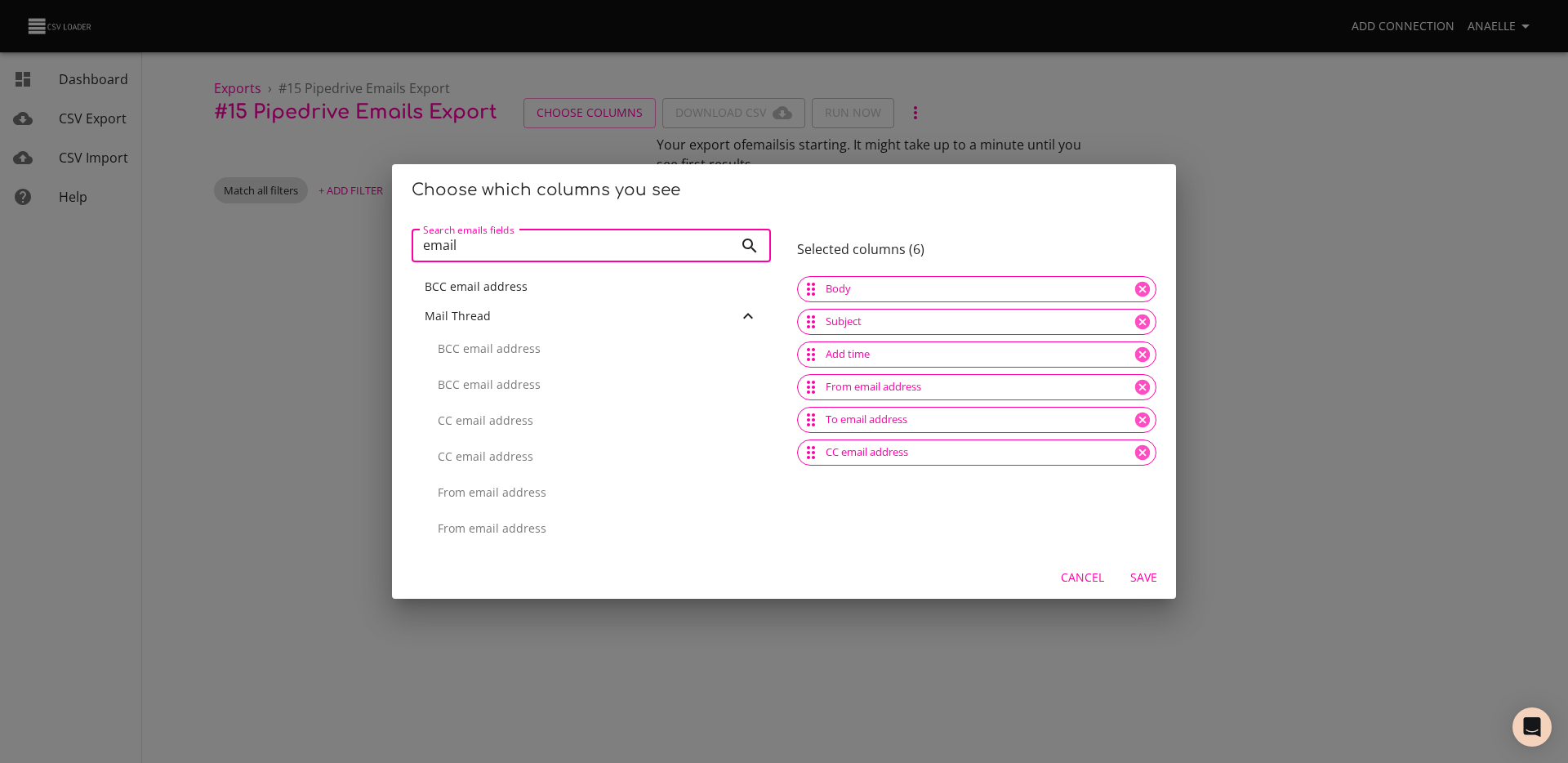
click at [492, 261] on input "email" at bounding box center [573, 246] width 322 height 33
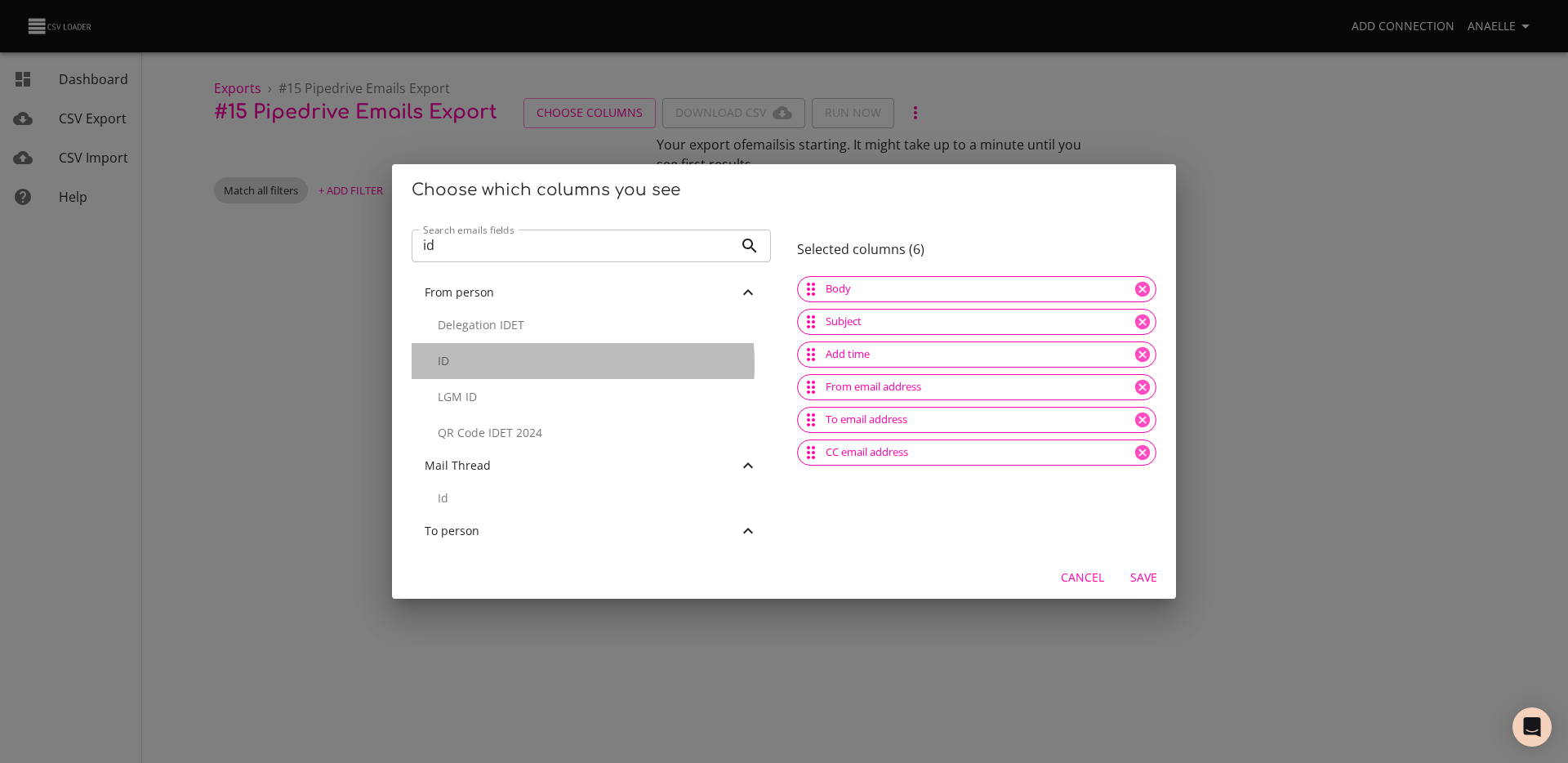
click at [513, 364] on p "ID" at bounding box center [598, 361] width 320 height 17
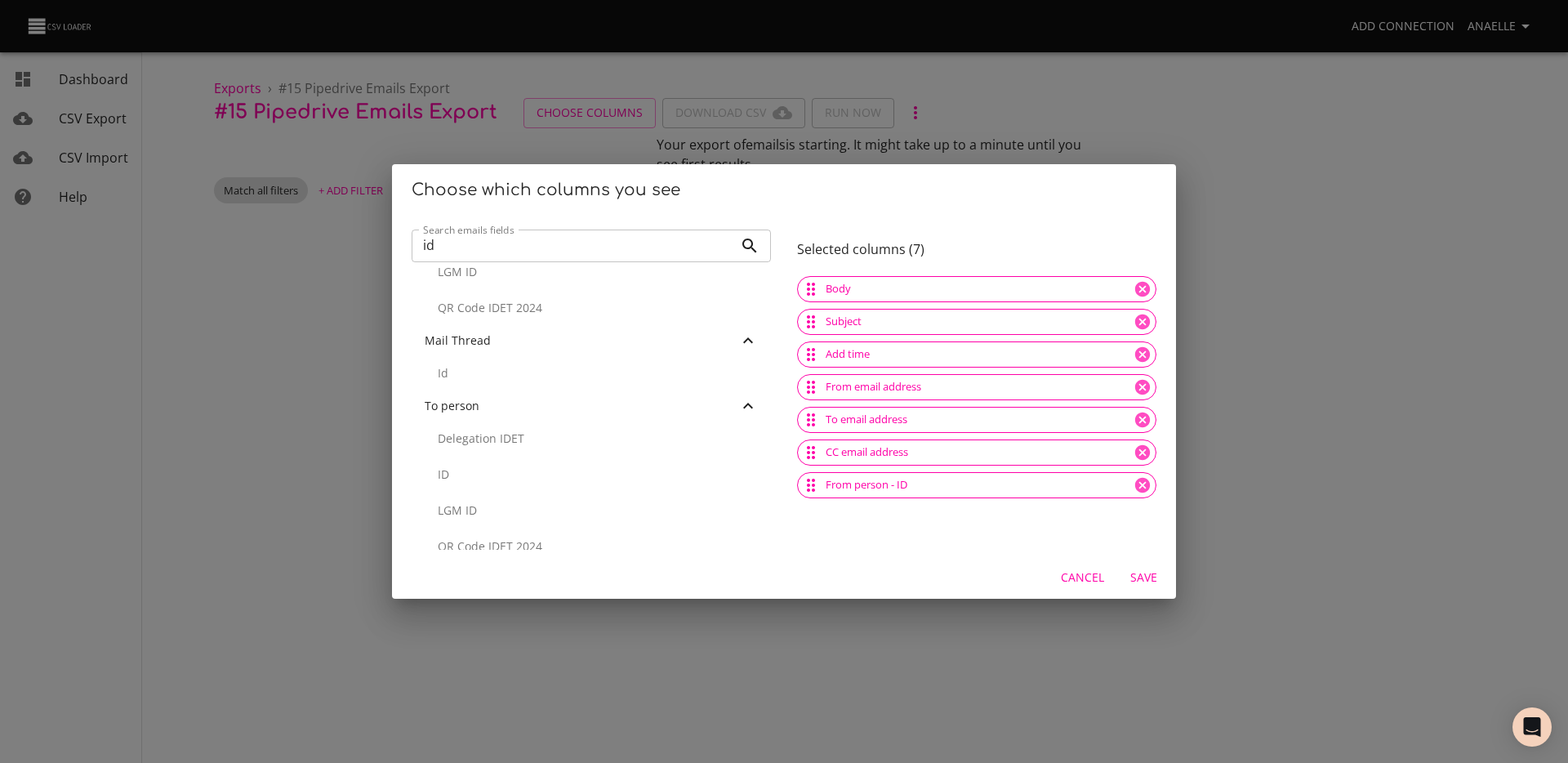
scroll to position [579, 0]
click at [474, 458] on p "ID" at bounding box center [598, 456] width 320 height 17
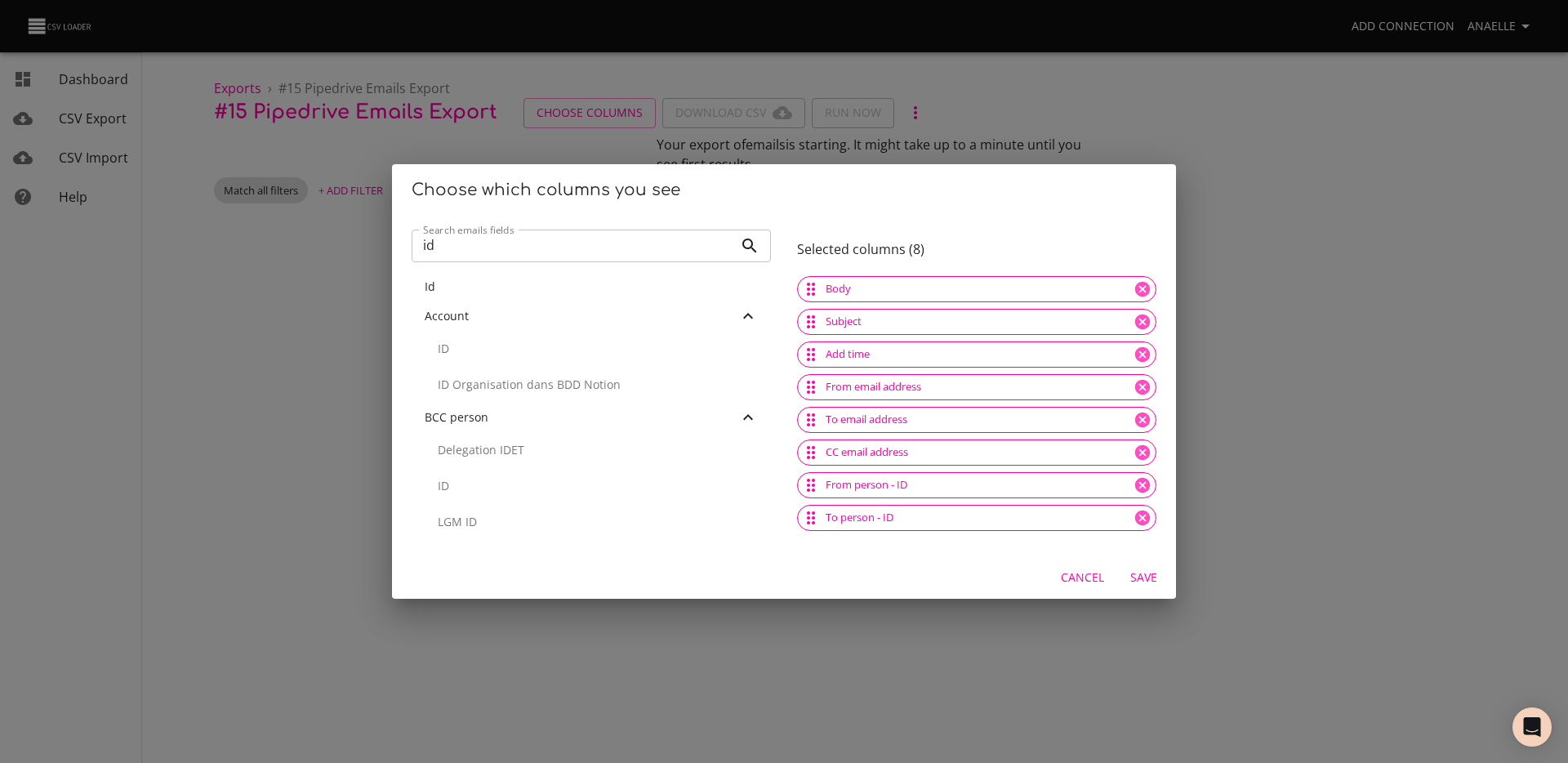
click at [483, 247] on input "id" at bounding box center [573, 246] width 322 height 33
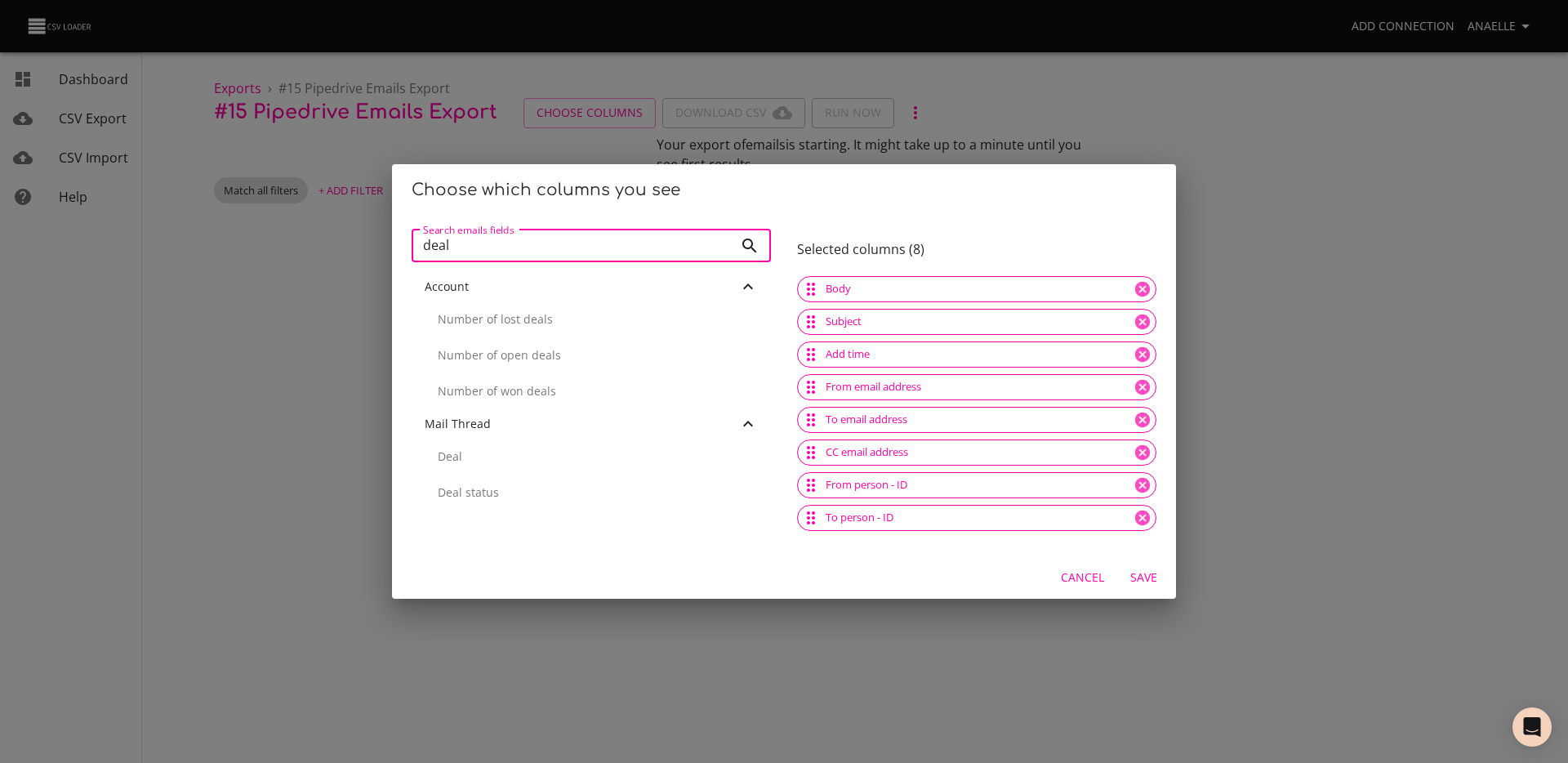
scroll to position [6, 0]
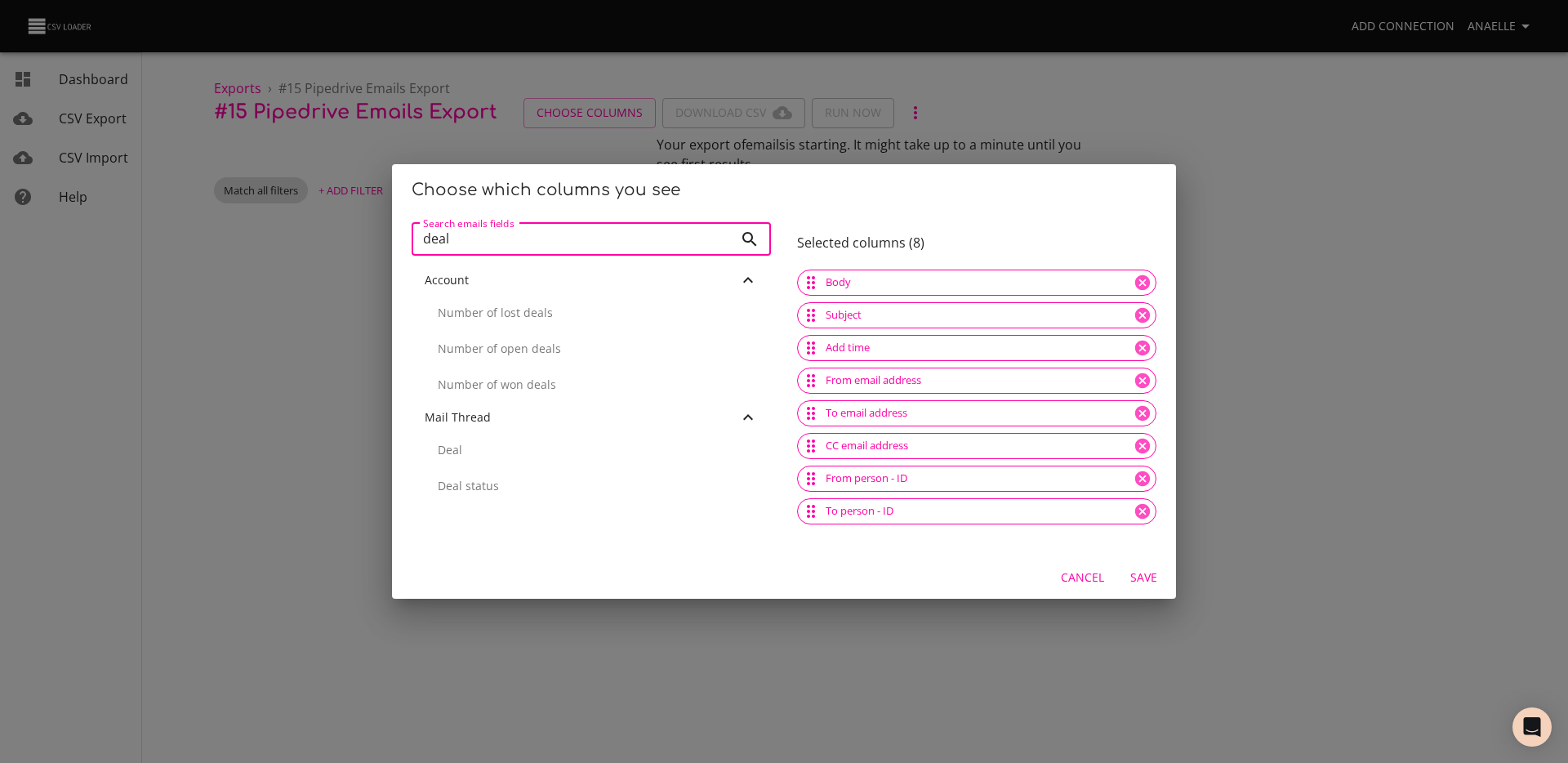
type input "deal"
click at [469, 448] on p "Deal" at bounding box center [598, 450] width 320 height 17
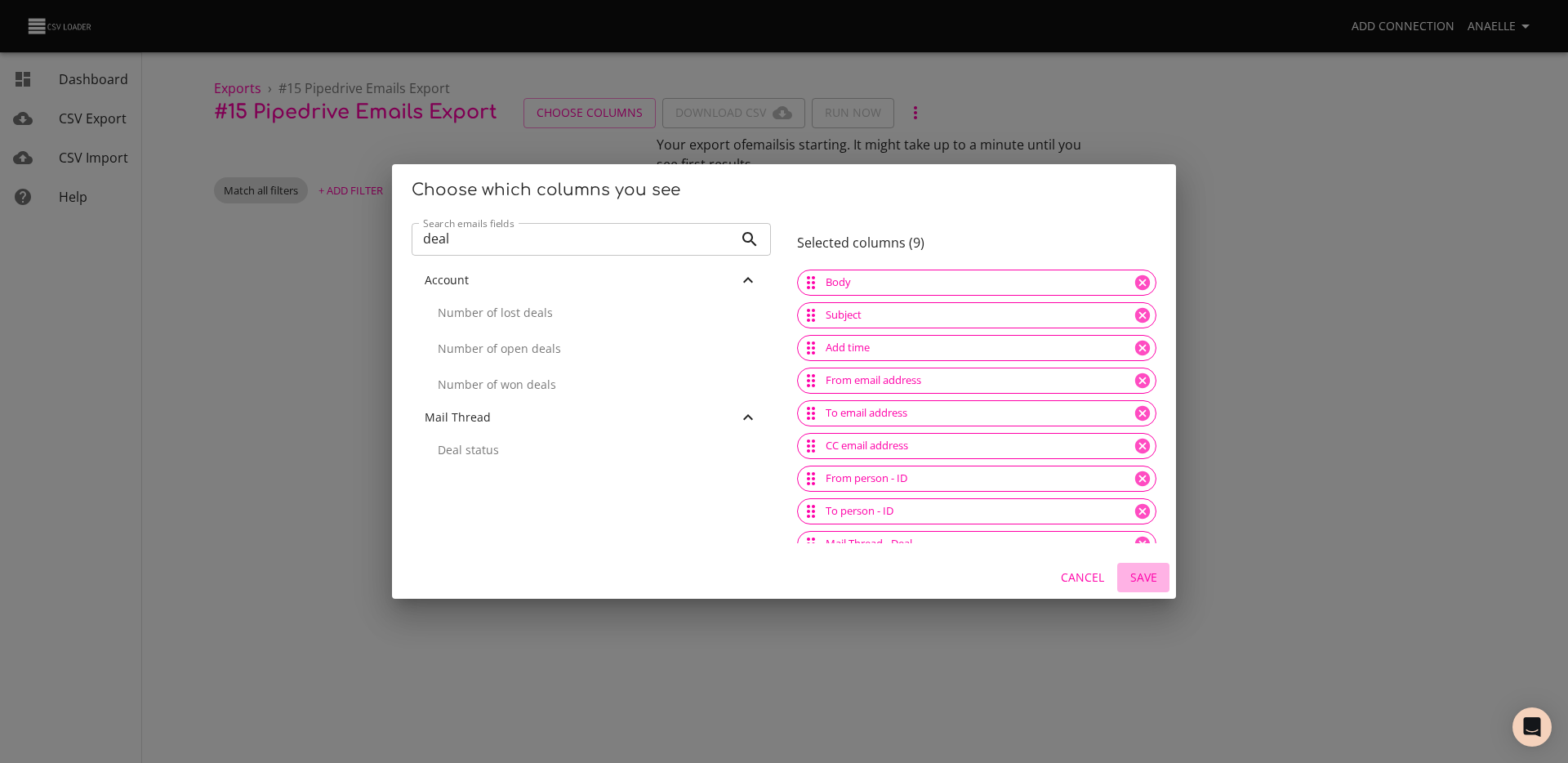
click at [1136, 576] on span "Save" at bounding box center [1143, 577] width 40 height 20
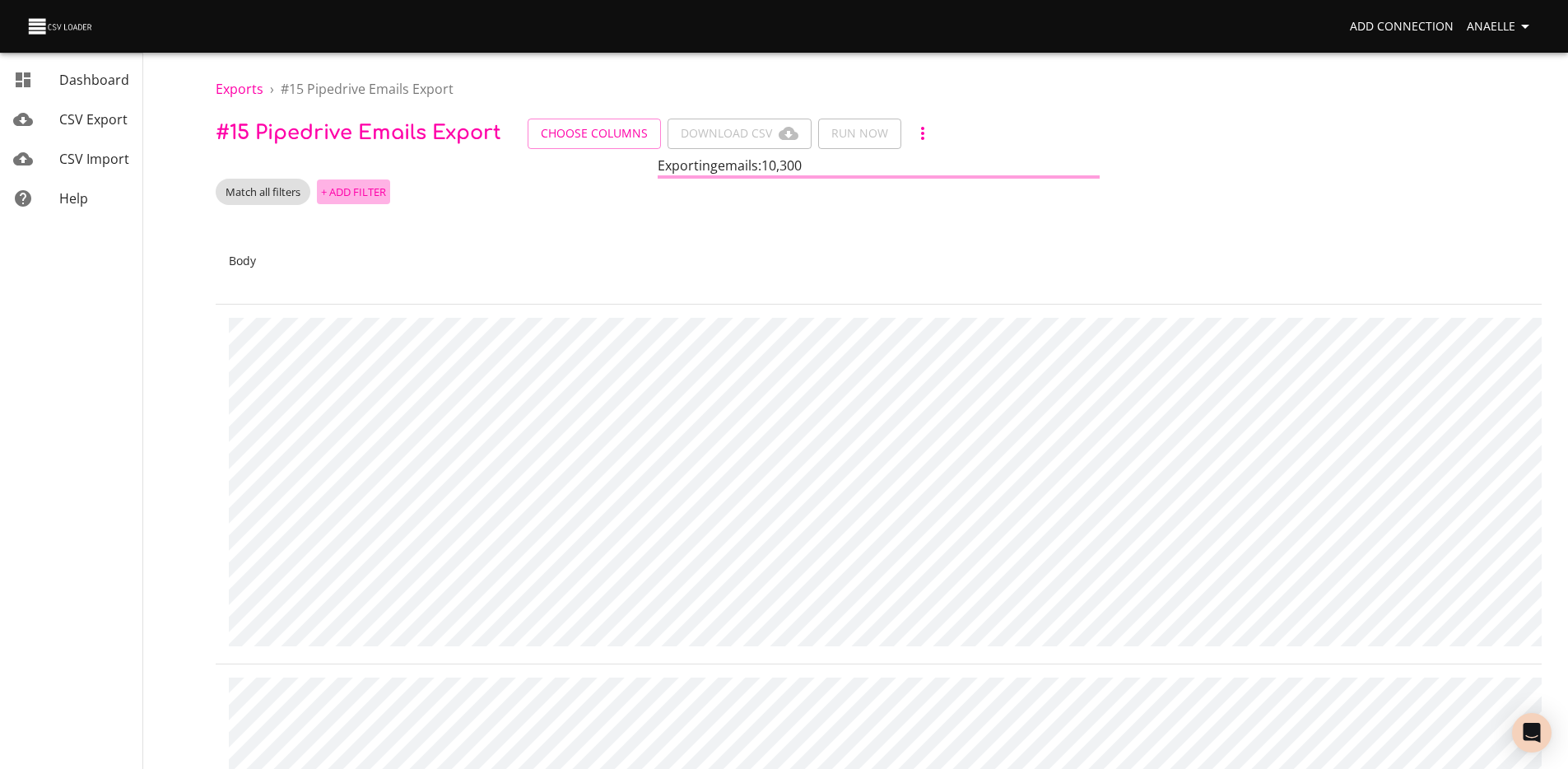
click at [338, 192] on span "+ Add Filter" at bounding box center [353, 192] width 65 height 19
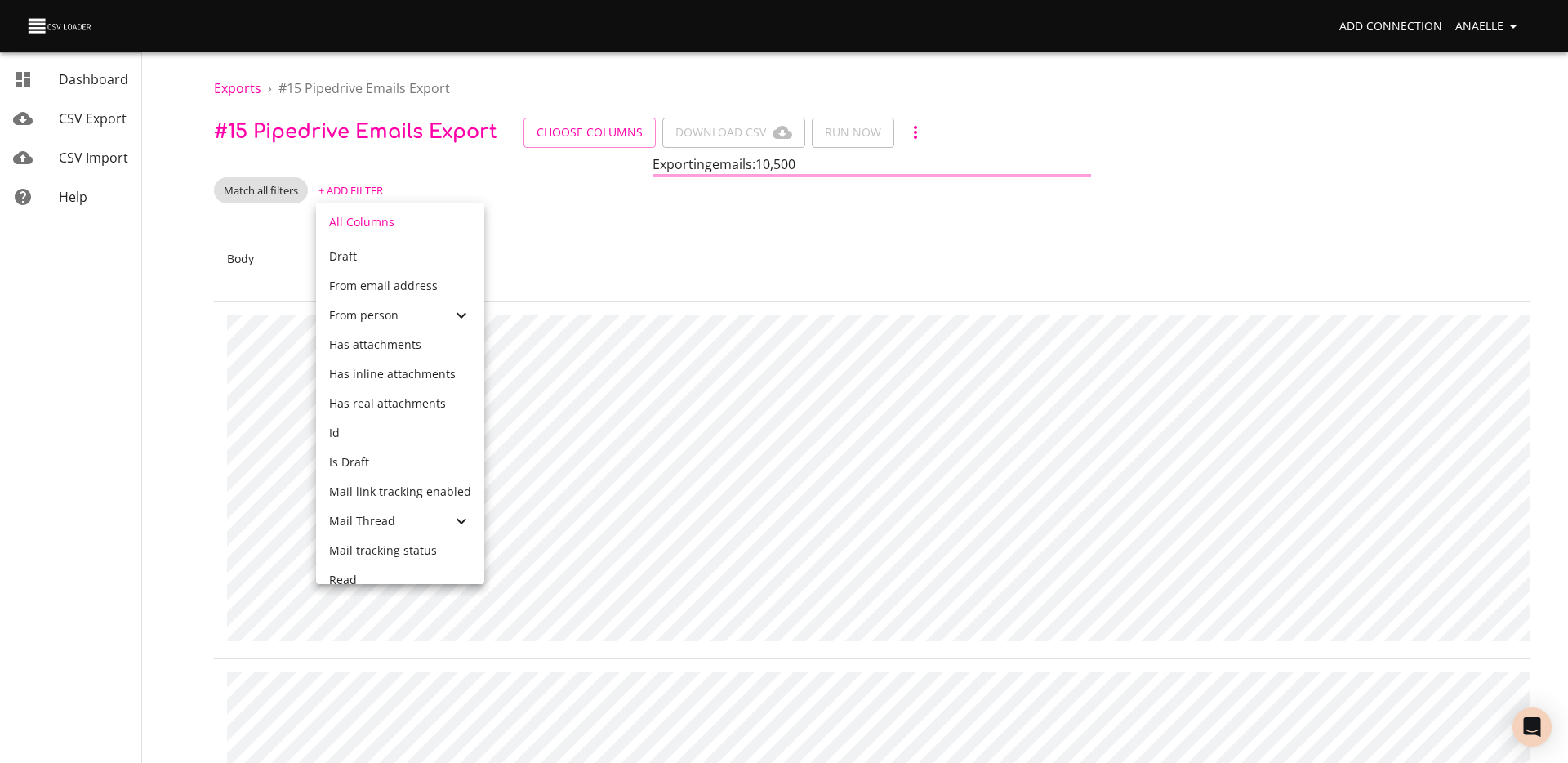
scroll to position [500, 0]
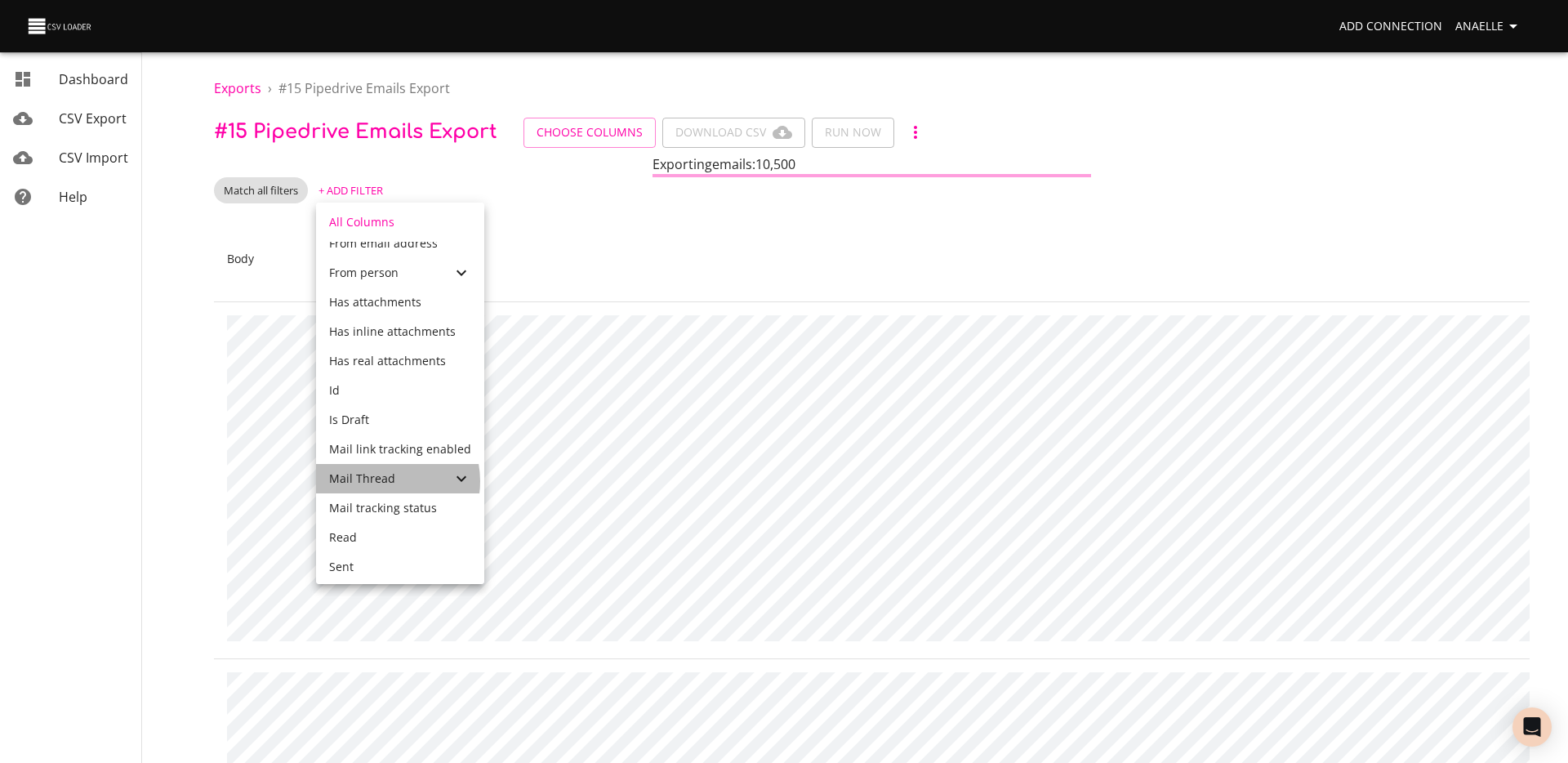
click at [385, 481] on span "Mail Thread" at bounding box center [362, 479] width 66 height 16
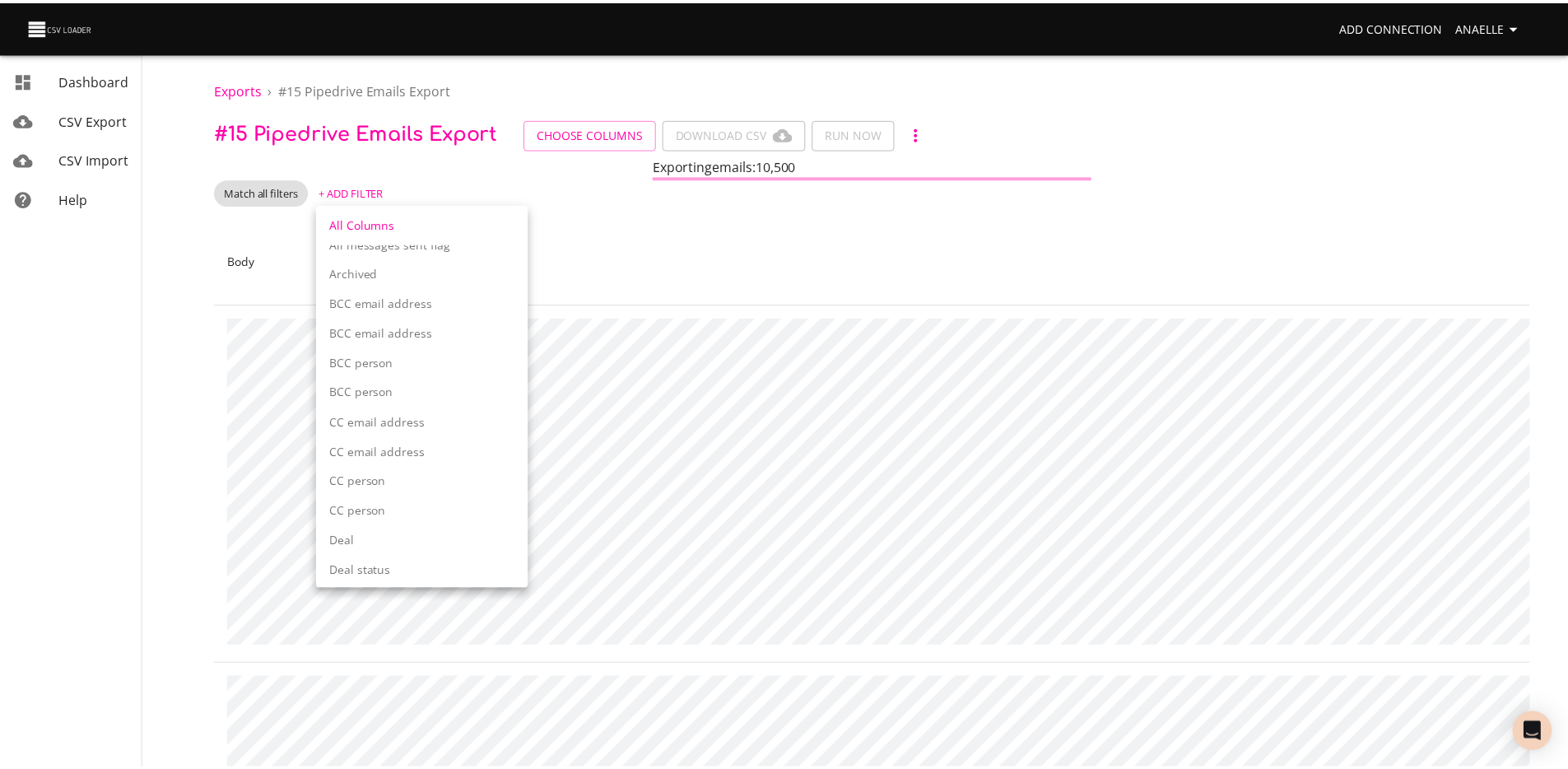
scroll to position [831, 0]
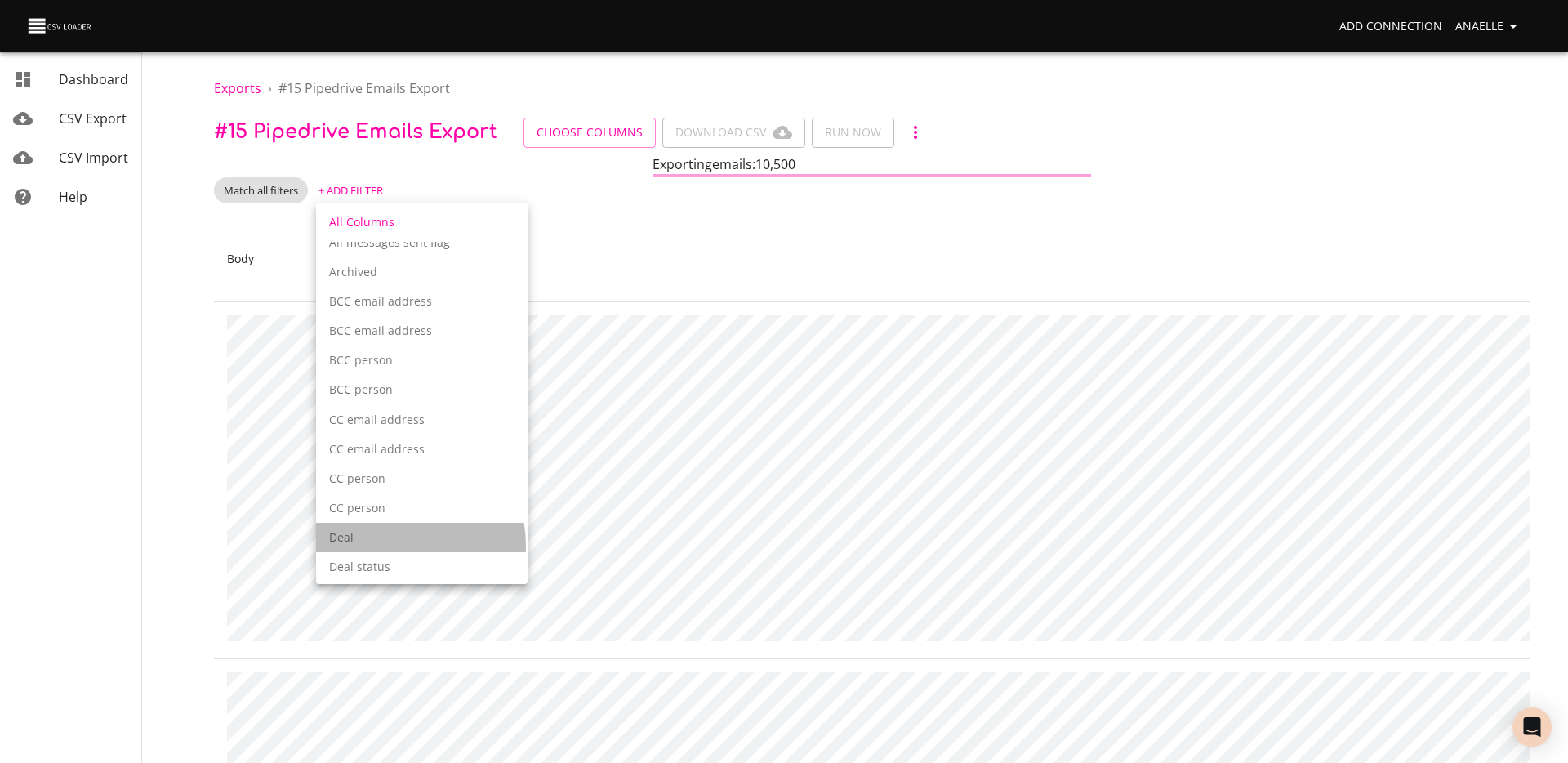
click at [371, 547] on div "Deal" at bounding box center [421, 537] width 211 height 29
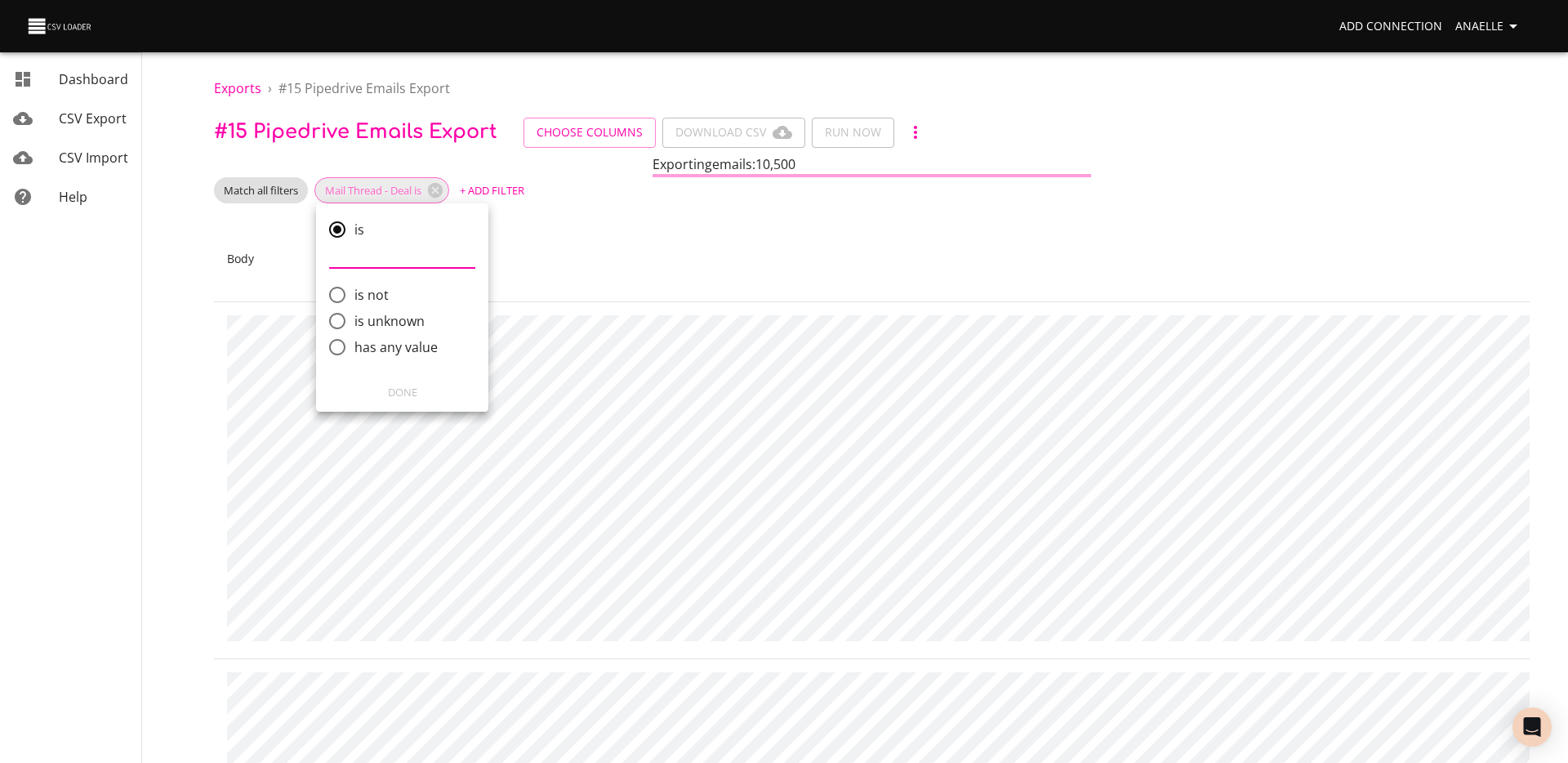
click at [384, 347] on span "has any value" at bounding box center [396, 347] width 84 height 19
click at [355, 347] on input "has any value" at bounding box center [337, 347] width 34 height 34
radio input "true"
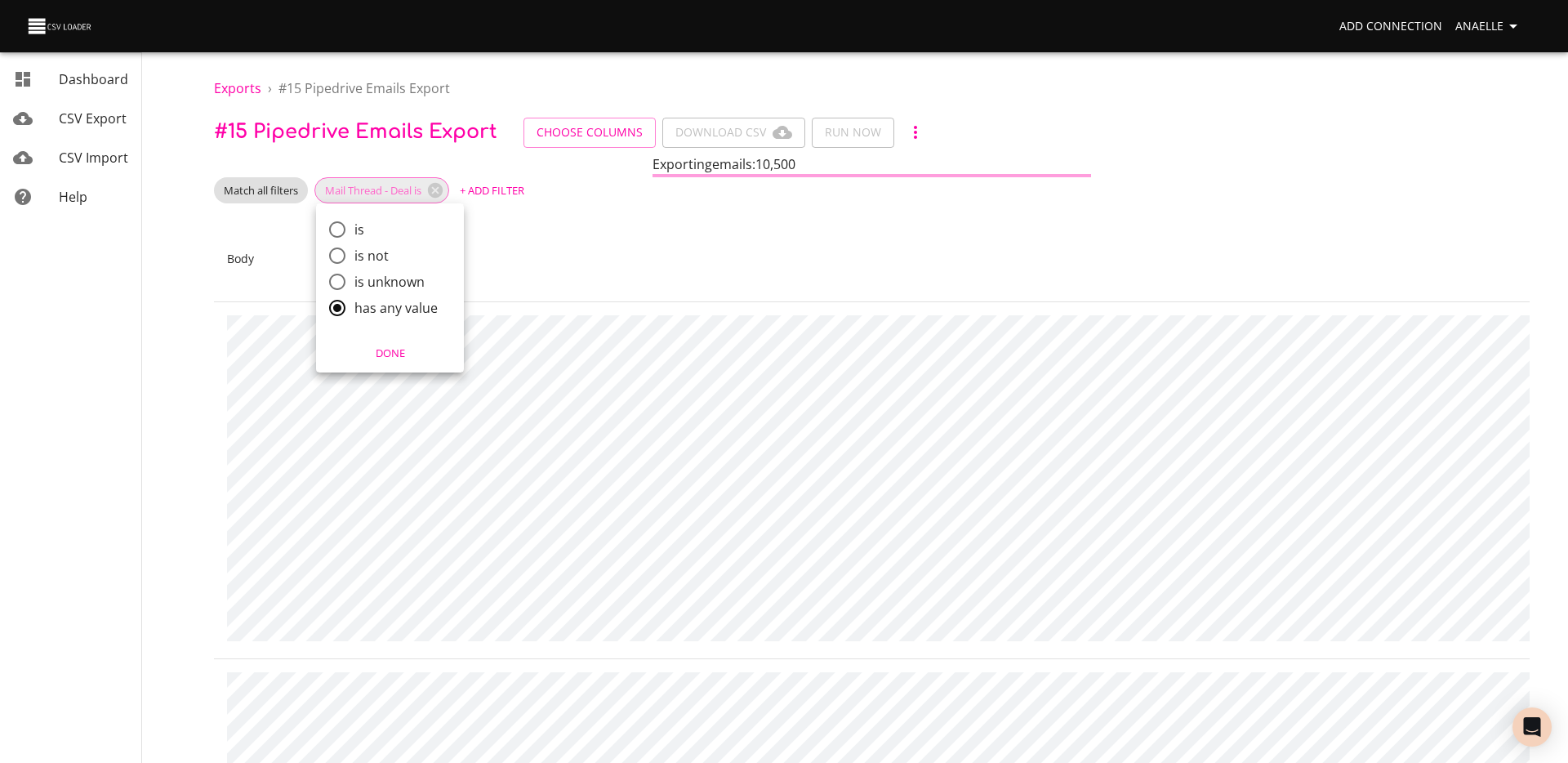
click at [385, 354] on span "Done" at bounding box center [390, 353] width 127 height 18
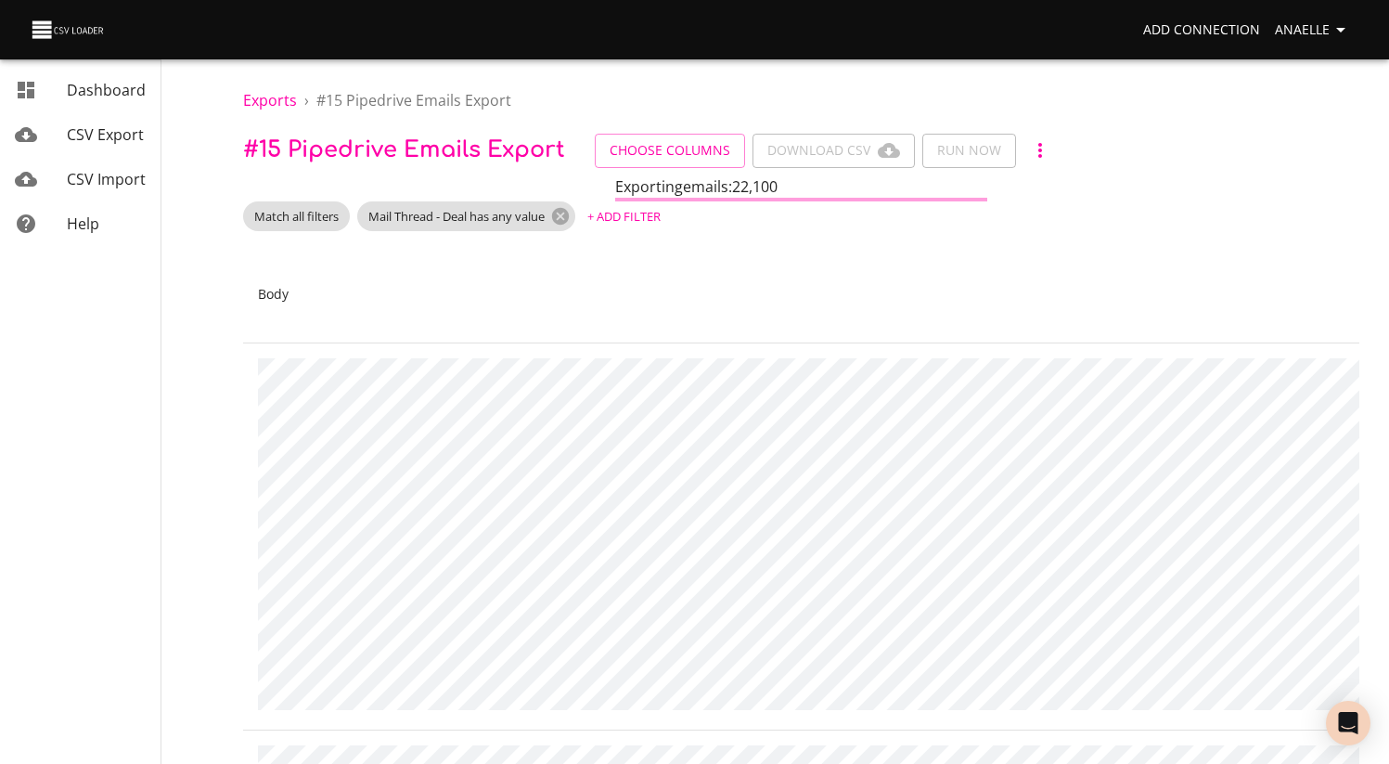
click at [767, 215] on div "Match all filters Mail Thread - Deal has any value + Add Filter" at bounding box center [801, 216] width 1117 height 30
